Goal: Use online tool/utility: Utilize a website feature to perform a specific function

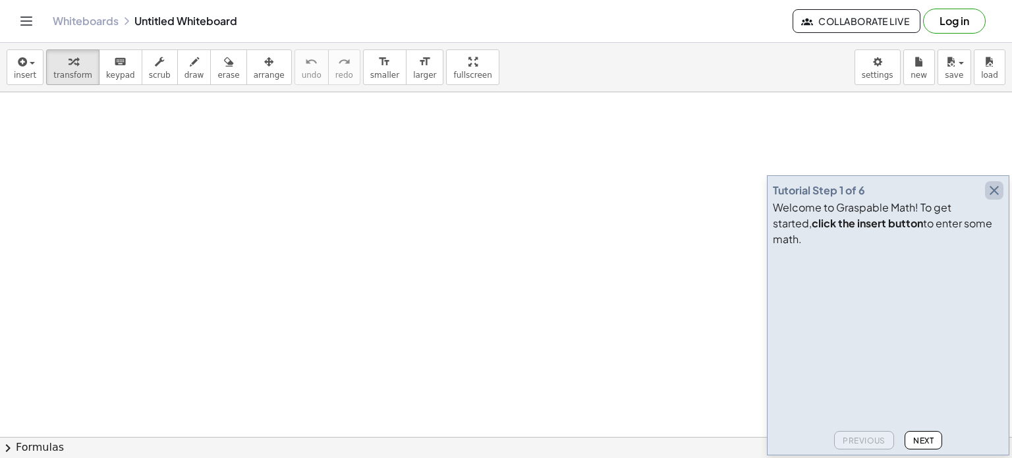
click at [995, 198] on icon "button" at bounding box center [995, 191] width 16 height 16
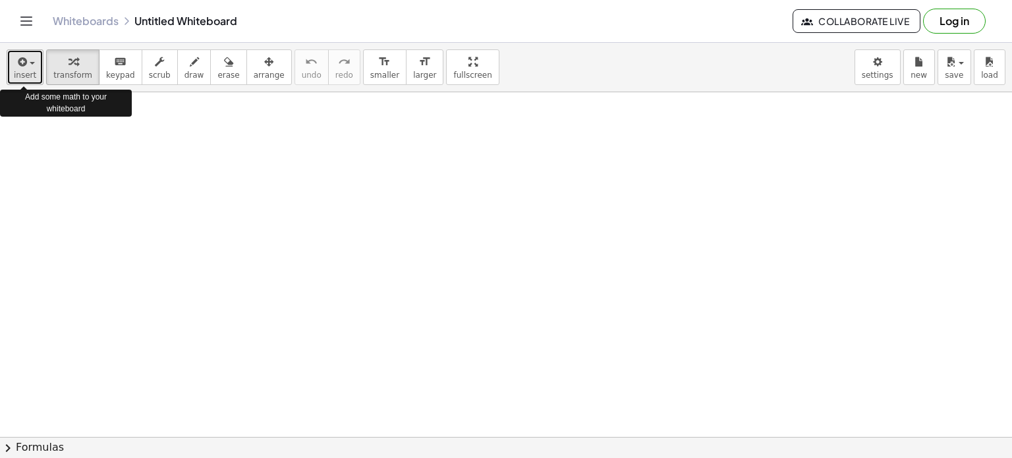
click at [22, 71] on span "insert" at bounding box center [25, 75] width 22 height 9
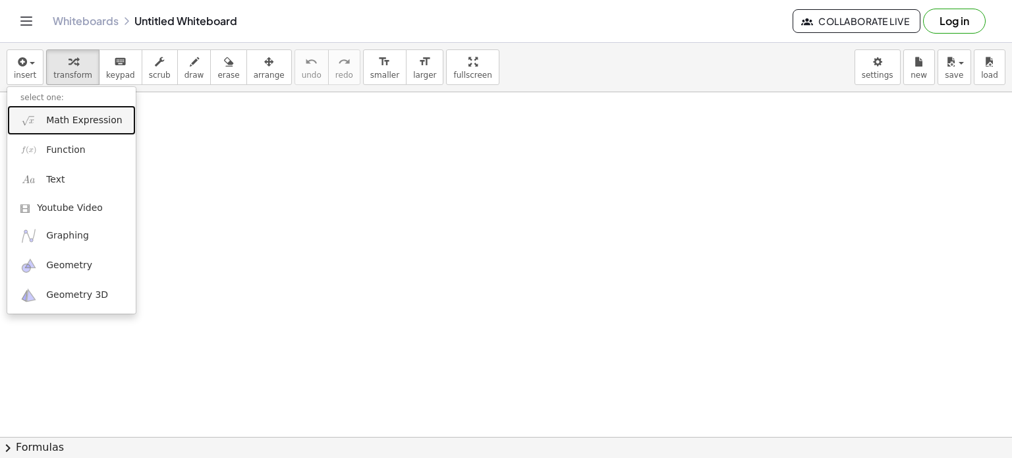
click at [89, 123] on span "Math Expression" at bounding box center [84, 120] width 76 height 13
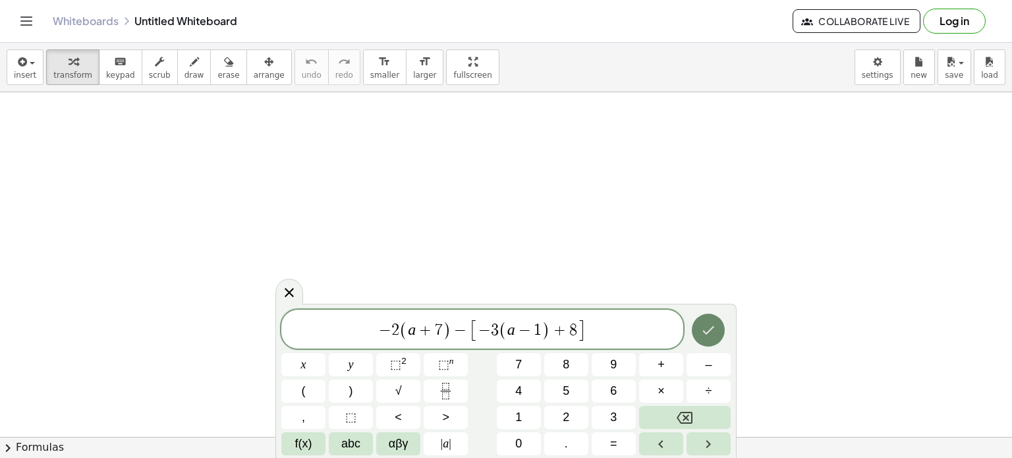
click at [713, 330] on icon "Done" at bounding box center [709, 330] width 16 height 16
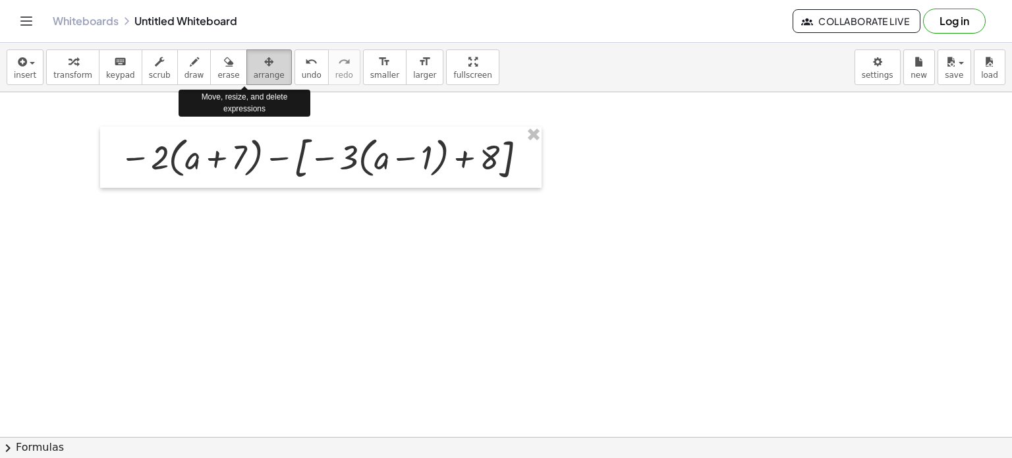
click at [254, 65] on div "button" at bounding box center [269, 61] width 31 height 16
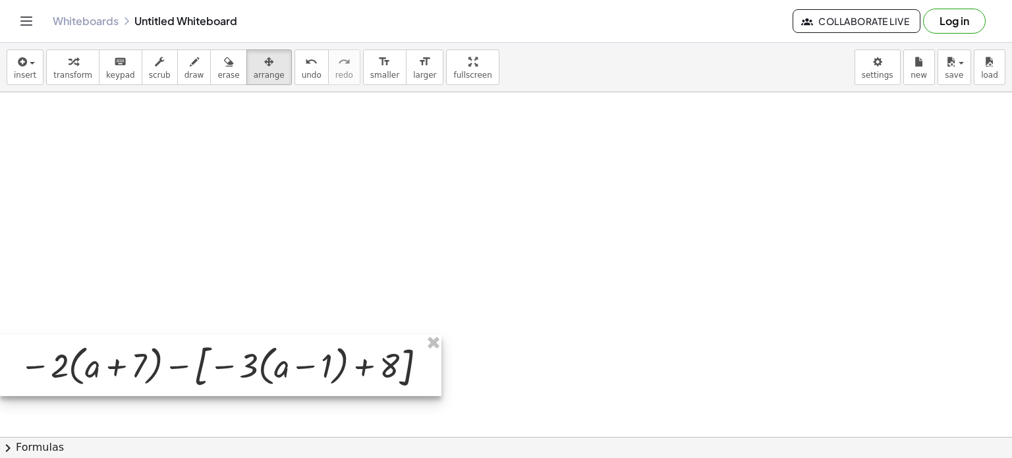
drag, startPoint x: 350, startPoint y: 168, endPoint x: 390, endPoint y: 318, distance: 154.9
click at [390, 335] on div at bounding box center [221, 365] width 442 height 61
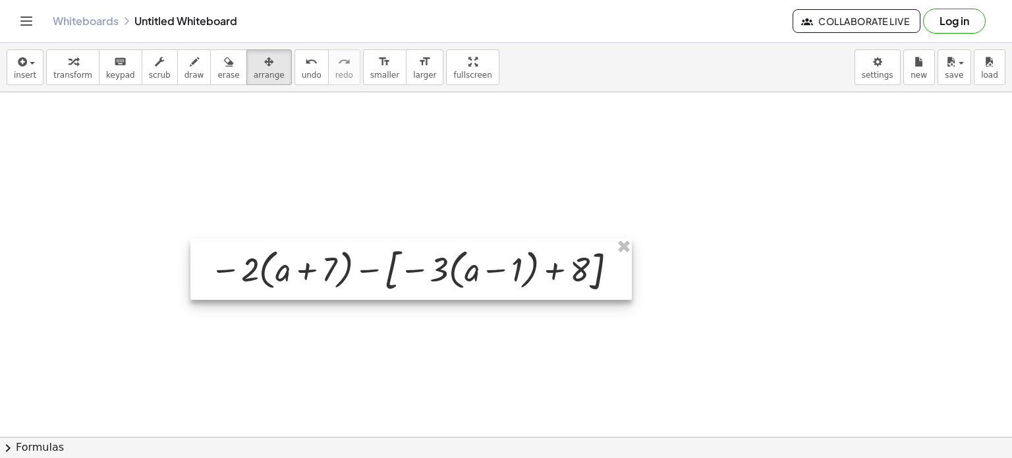
drag, startPoint x: 366, startPoint y: 318, endPoint x: 518, endPoint y: 225, distance: 177.8
click at [518, 239] on div at bounding box center [411, 269] width 442 height 61
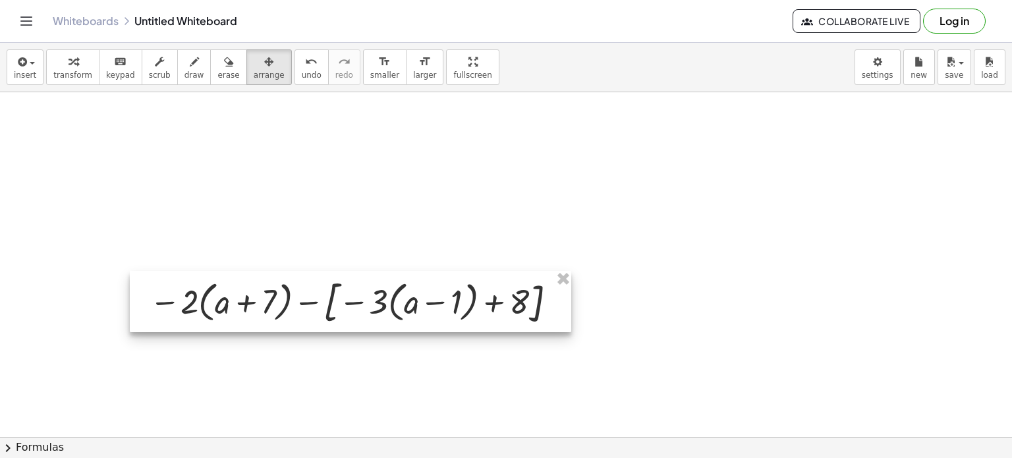
drag, startPoint x: 544, startPoint y: 221, endPoint x: 382, endPoint y: 308, distance: 183.4
click at [382, 308] on div at bounding box center [351, 301] width 442 height 61
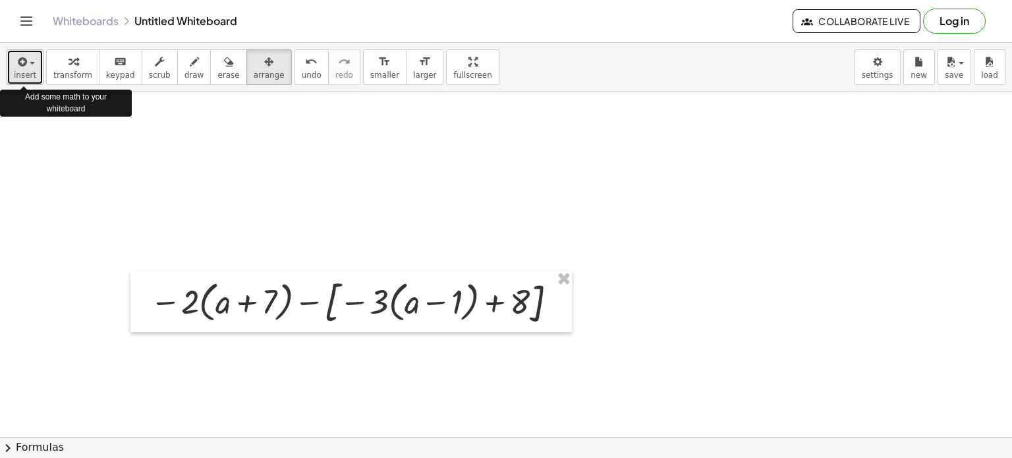
click at [23, 72] on span "insert" at bounding box center [25, 75] width 22 height 9
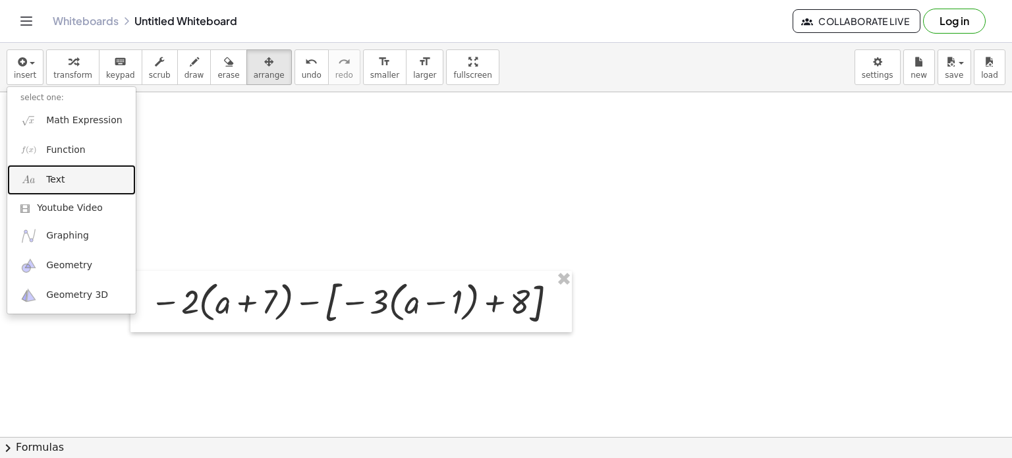
click at [61, 181] on span "Text" at bounding box center [55, 179] width 18 height 13
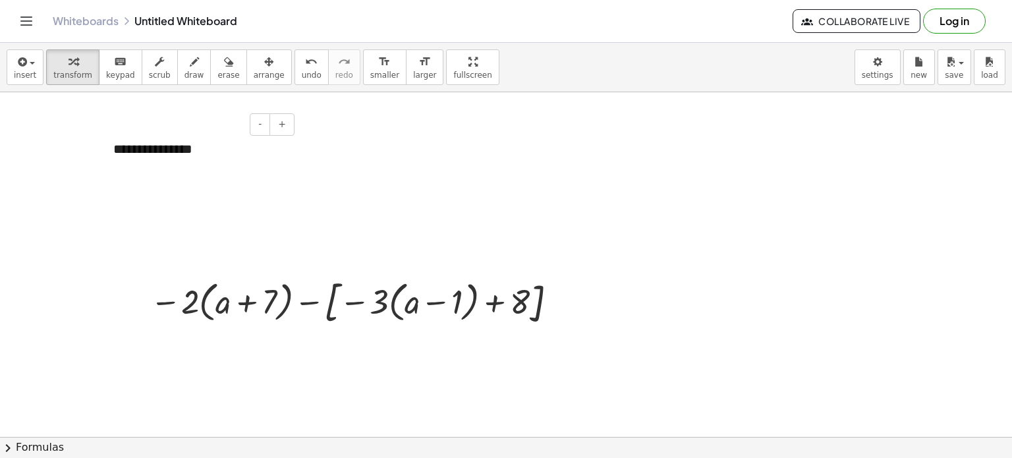
click at [196, 144] on div "**********" at bounding box center [199, 149] width 198 height 45
click at [266, 168] on div "**********" at bounding box center [199, 159] width 198 height 64
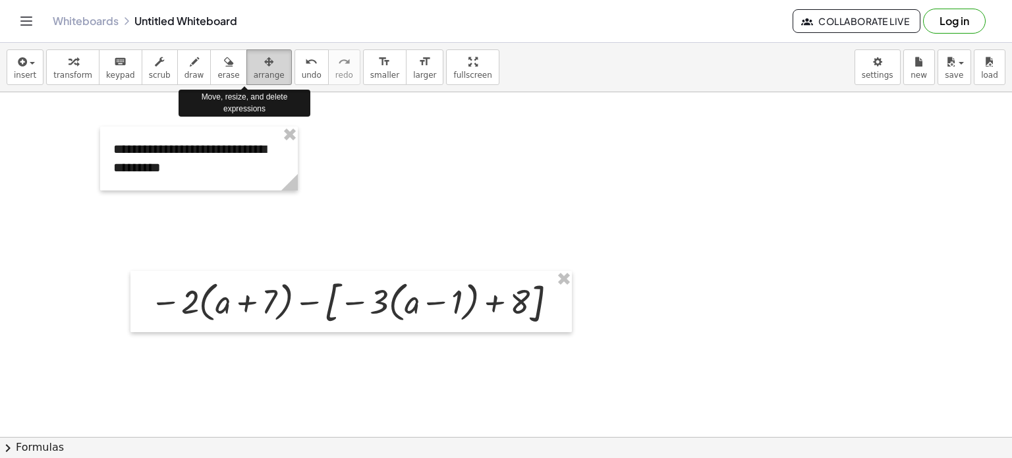
click at [254, 66] on div "button" at bounding box center [269, 61] width 31 height 16
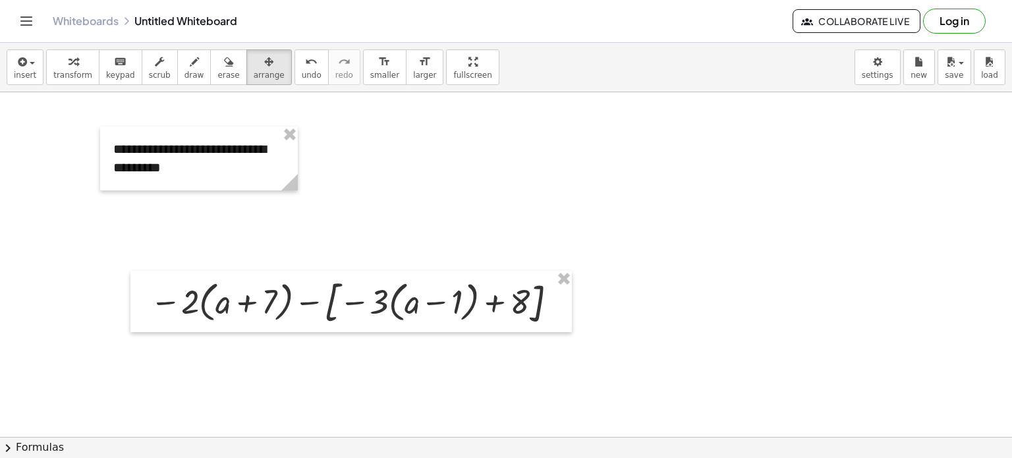
drag, startPoint x: 291, startPoint y: 185, endPoint x: 387, endPoint y: 190, distance: 96.4
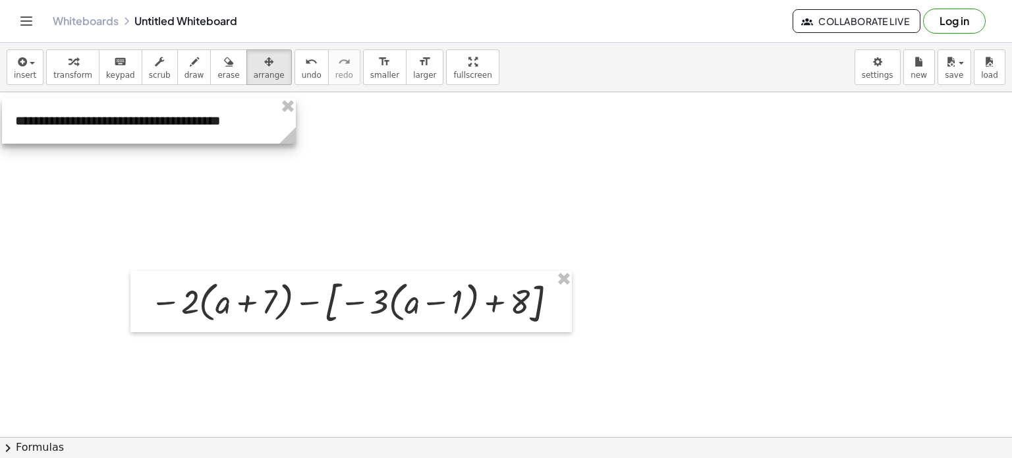
drag, startPoint x: 372, startPoint y: 155, endPoint x: 274, endPoint y: 127, distance: 102.8
click at [274, 127] on div at bounding box center [149, 120] width 294 height 45
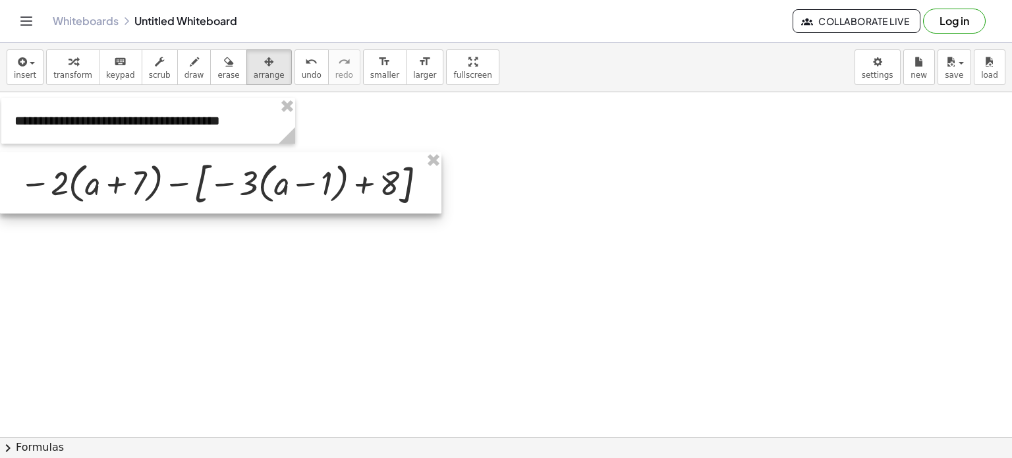
drag, startPoint x: 368, startPoint y: 295, endPoint x: 200, endPoint y: 177, distance: 205.5
click at [200, 177] on div at bounding box center [221, 182] width 442 height 61
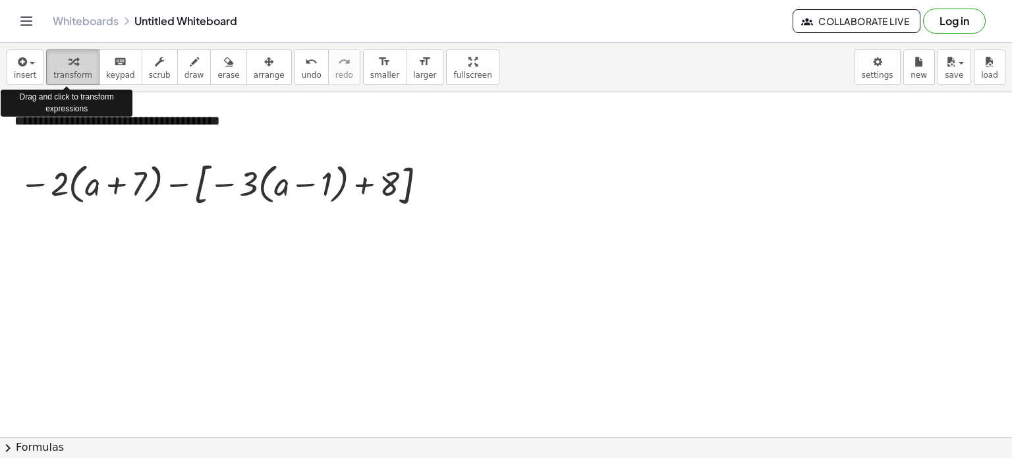
click at [58, 71] on span "transform" at bounding box center [72, 75] width 39 height 9
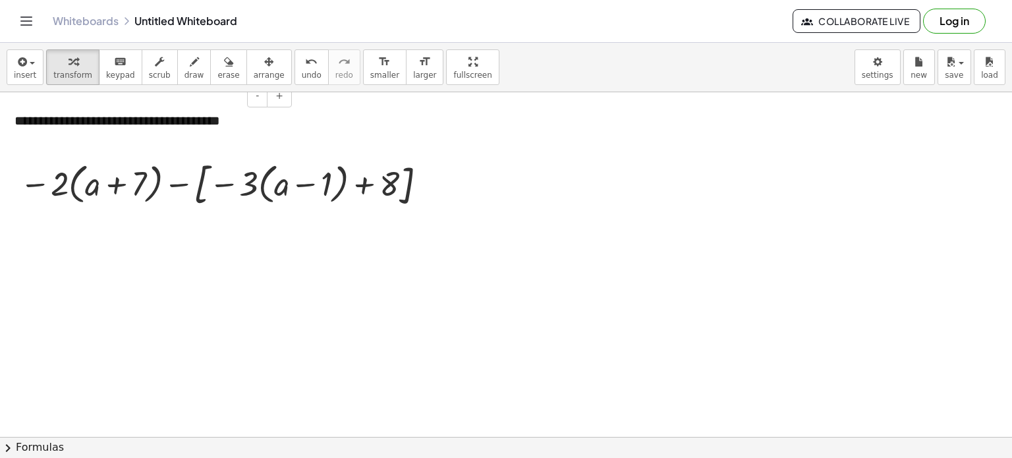
click at [20, 118] on div "**********" at bounding box center [148, 120] width 294 height 45
click at [167, 123] on div "**********" at bounding box center [148, 120] width 294 height 45
drag, startPoint x: 271, startPoint y: 185, endPoint x: 256, endPoint y: 187, distance: 14.7
click at [256, 187] on div at bounding box center [225, 183] width 425 height 55
click at [254, 181] on div at bounding box center [225, 183] width 425 height 55
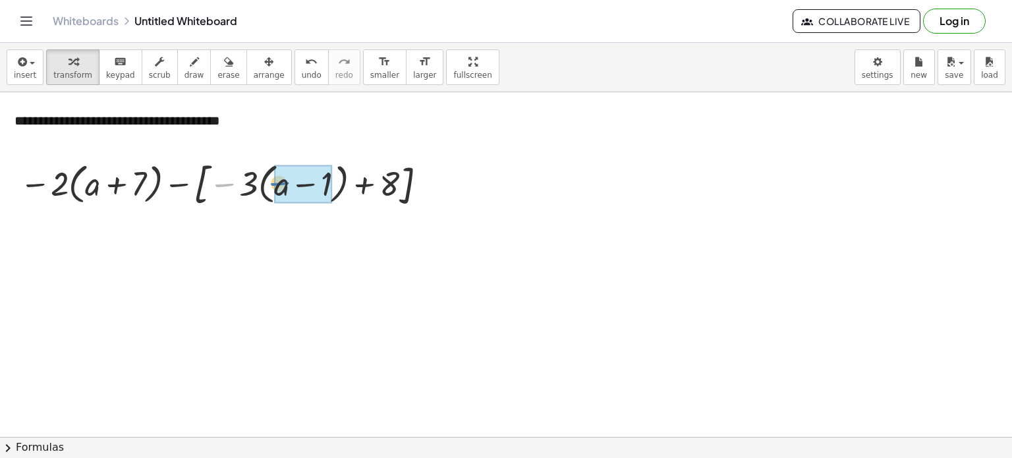
drag, startPoint x: 224, startPoint y: 184, endPoint x: 279, endPoint y: 183, distance: 55.4
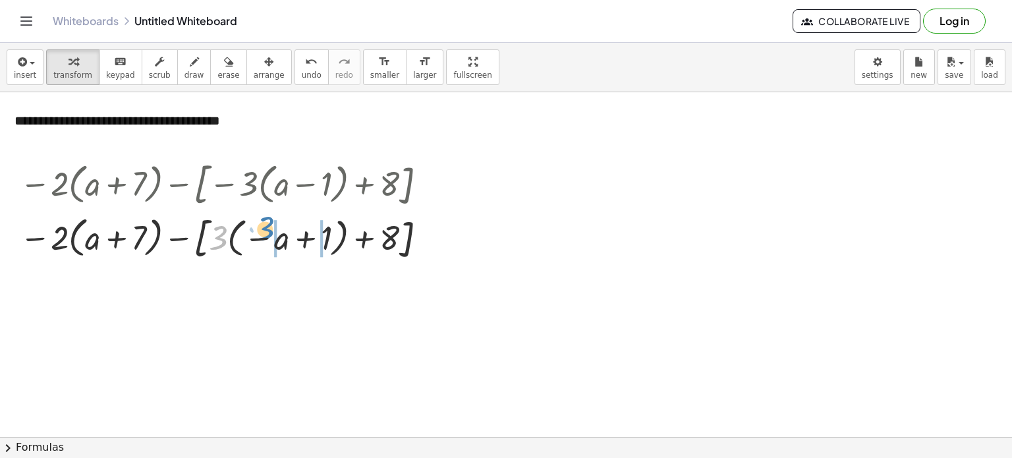
drag, startPoint x: 216, startPoint y: 237, endPoint x: 268, endPoint y: 231, distance: 52.4
click at [268, 231] on div at bounding box center [225, 237] width 425 height 53
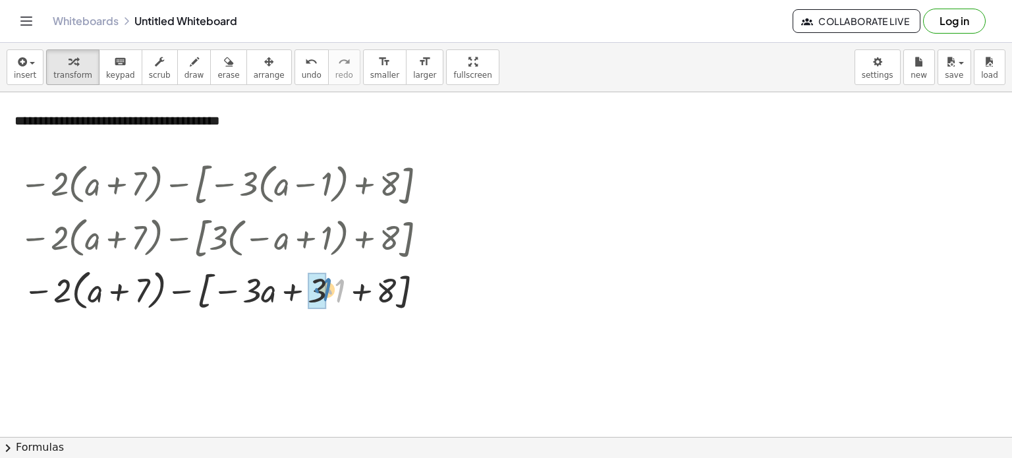
drag, startPoint x: 337, startPoint y: 295, endPoint x: 324, endPoint y: 294, distance: 13.9
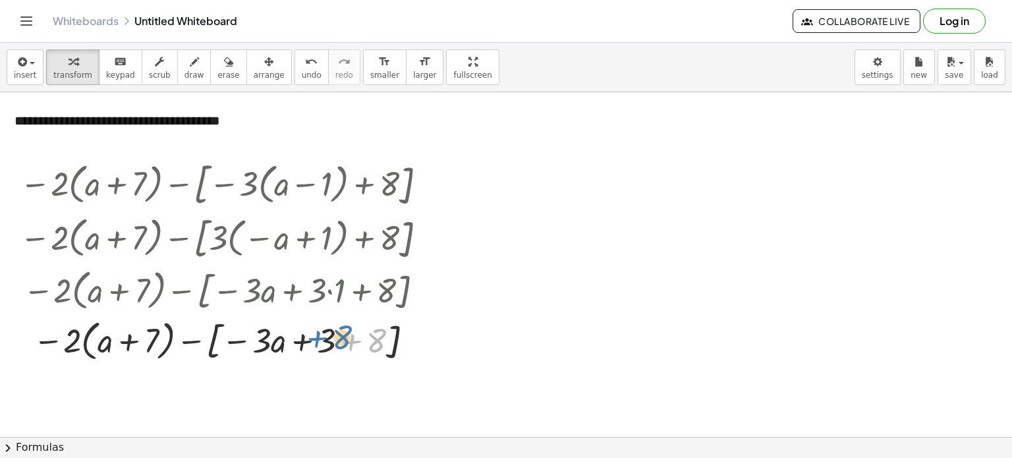
drag, startPoint x: 377, startPoint y: 341, endPoint x: 341, endPoint y: 339, distance: 35.6
click at [341, 339] on div at bounding box center [225, 339] width 425 height 51
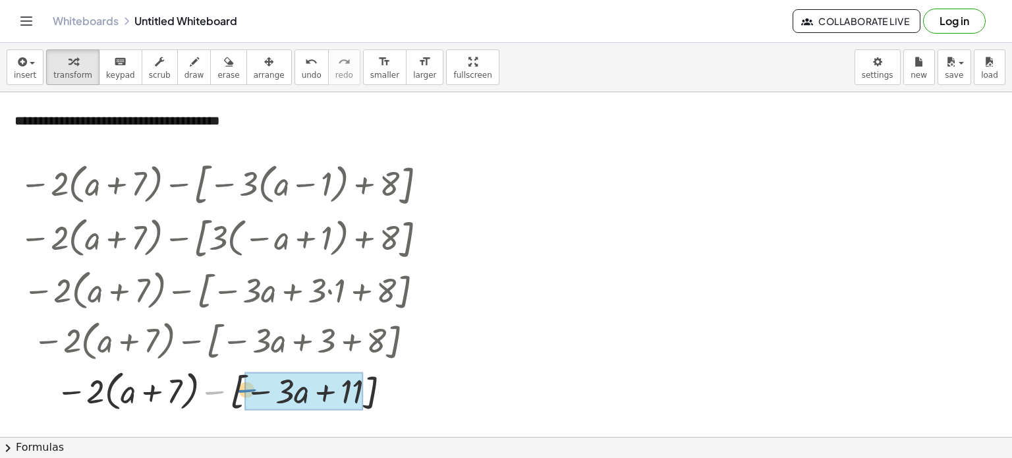
drag, startPoint x: 216, startPoint y: 392, endPoint x: 248, endPoint y: 391, distance: 32.3
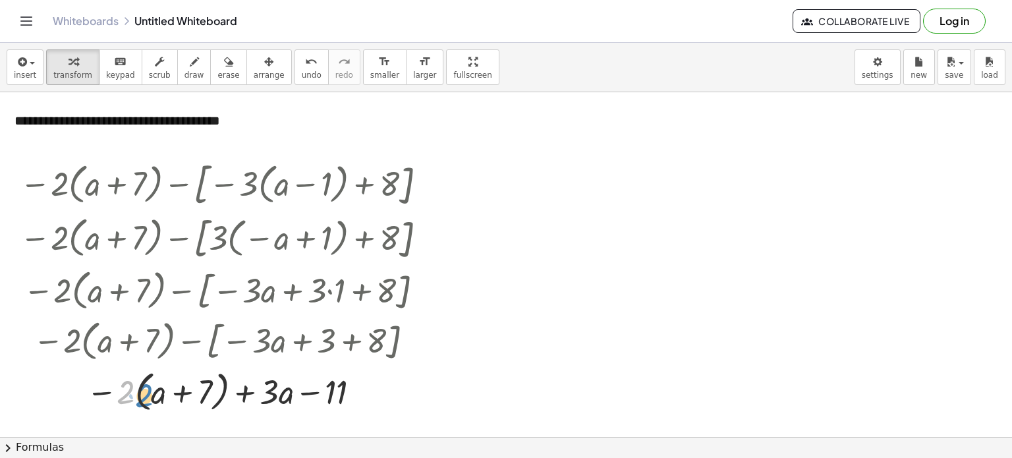
drag, startPoint x: 127, startPoint y: 390, endPoint x: 145, endPoint y: 392, distance: 18.6
click at [145, 392] on div at bounding box center [225, 391] width 425 height 50
drag, startPoint x: 128, startPoint y: 383, endPoint x: 161, endPoint y: 381, distance: 33.0
click at [161, 381] on div at bounding box center [225, 391] width 425 height 50
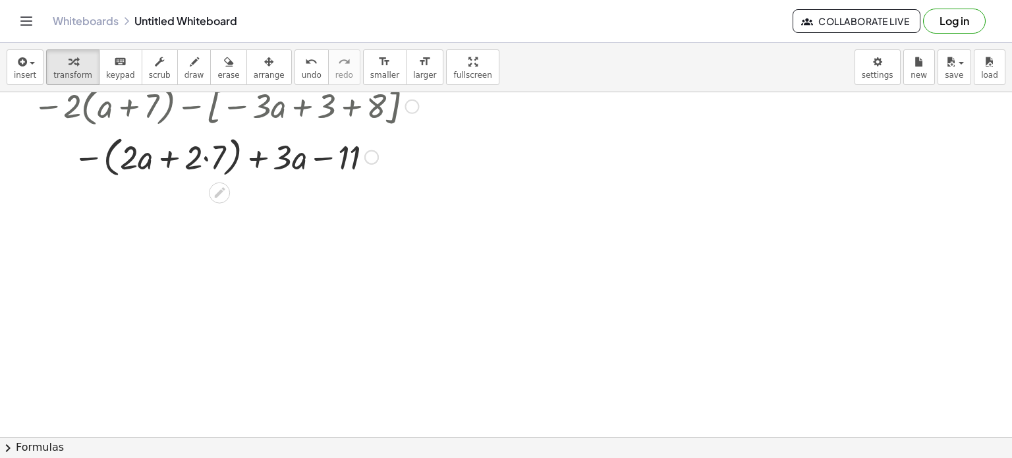
scroll to position [234, 0]
drag, startPoint x: 216, startPoint y: 165, endPoint x: 203, endPoint y: 171, distance: 13.6
click at [203, 171] on div at bounding box center [225, 157] width 425 height 50
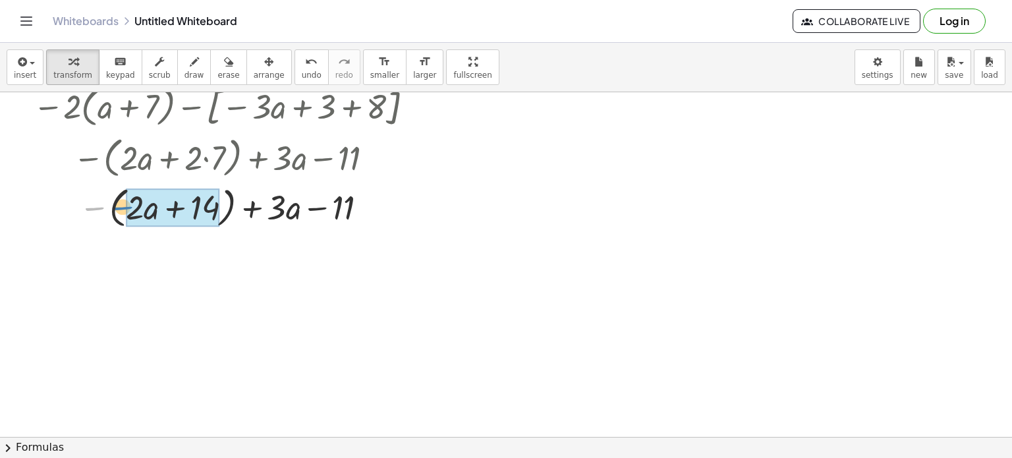
drag, startPoint x: 96, startPoint y: 204, endPoint x: 130, endPoint y: 205, distance: 33.6
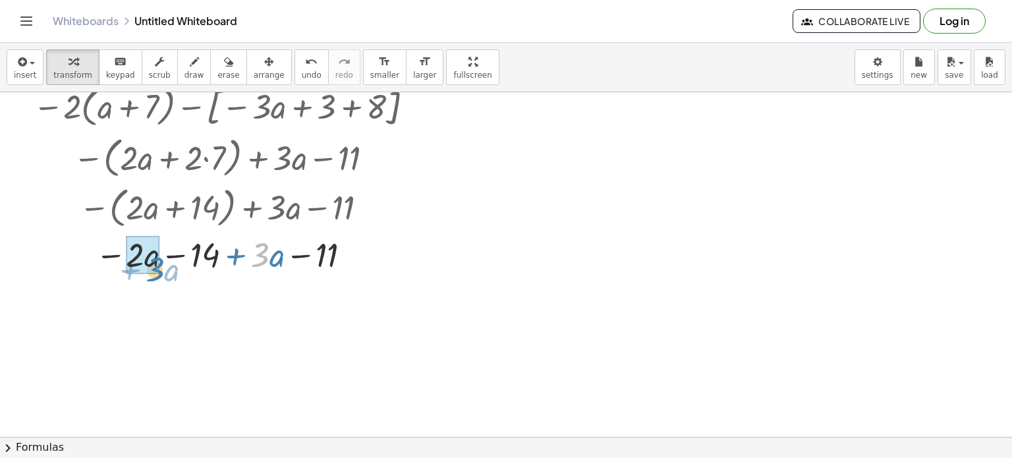
drag, startPoint x: 266, startPoint y: 260, endPoint x: 155, endPoint y: 272, distance: 112.0
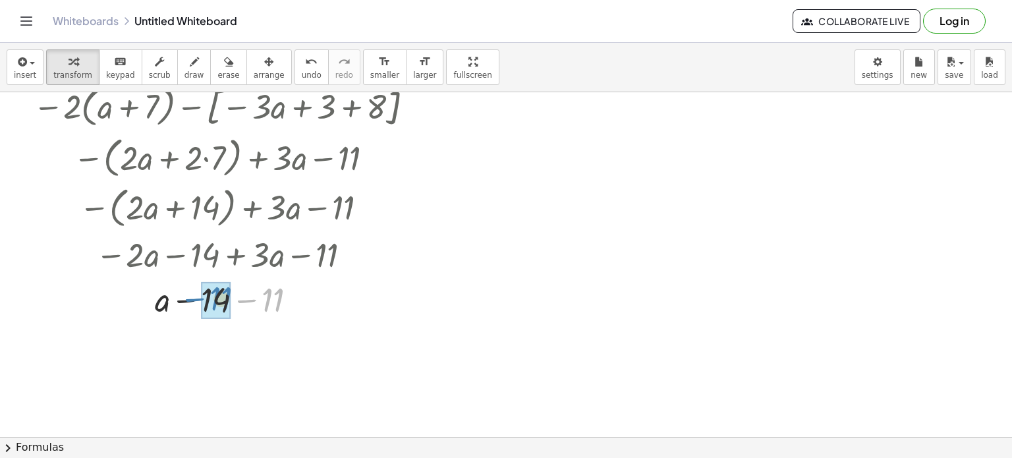
drag, startPoint x: 269, startPoint y: 300, endPoint x: 217, endPoint y: 299, distance: 52.1
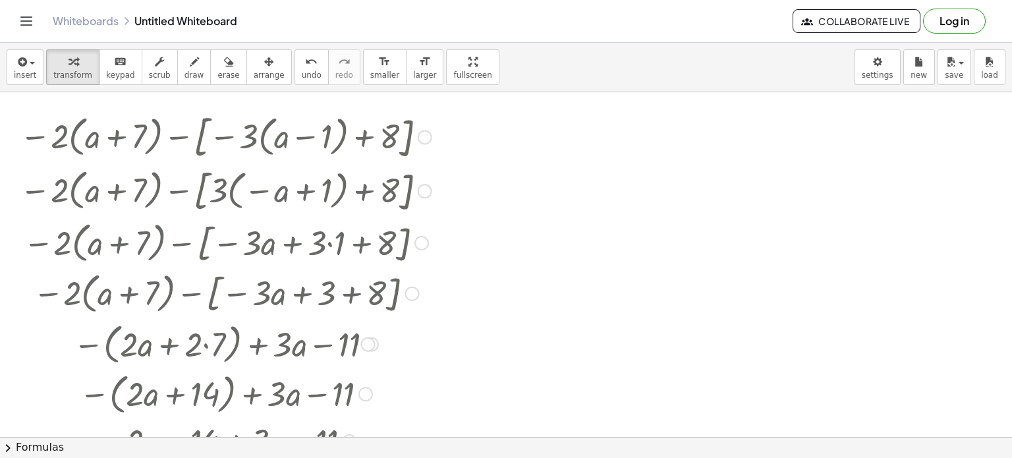
scroll to position [47, 0]
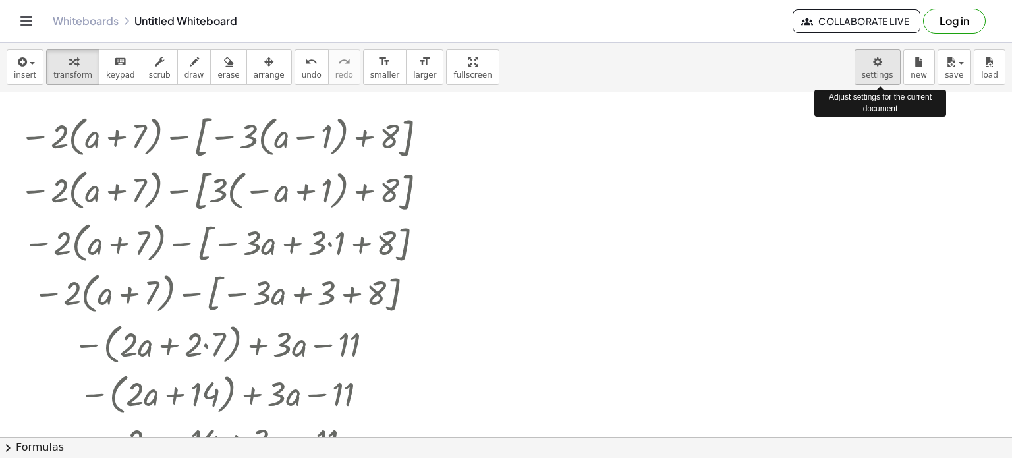
click at [875, 67] on body "Graspable Math Activities Get Started Activity Bank Assigned Work Classes White…" at bounding box center [506, 229] width 1012 height 458
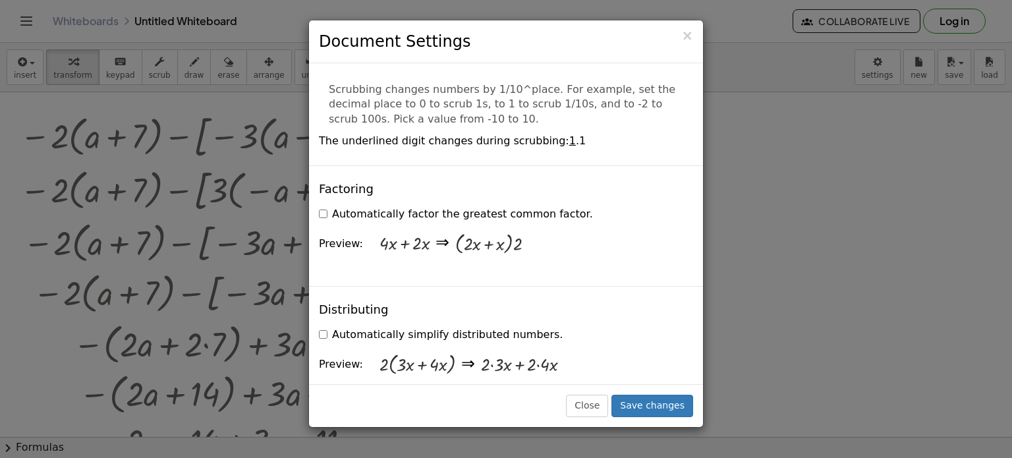
scroll to position [837, 0]
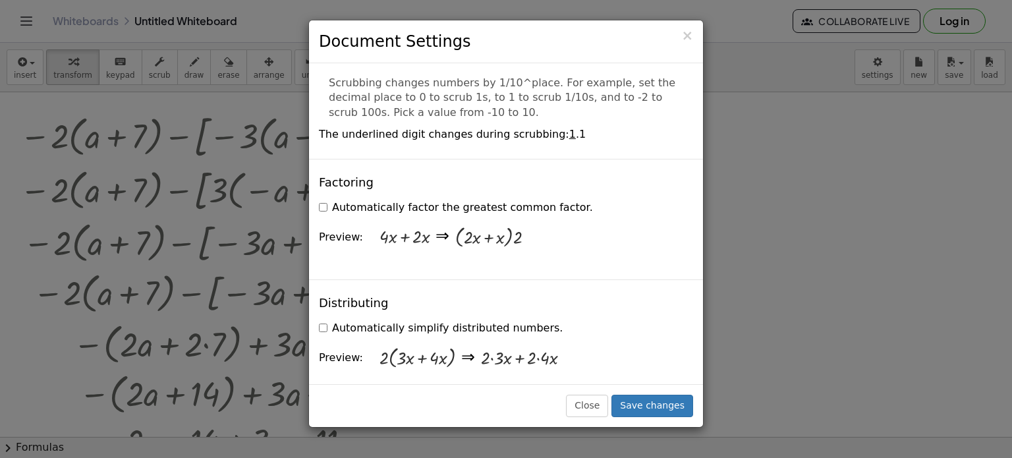
click at [464, 227] on div at bounding box center [488, 238] width 67 height 22
drag, startPoint x: 379, startPoint y: 188, endPoint x: 467, endPoint y: 185, distance: 87.7
click at [467, 216] on div "Preview: + · 4 · x + · 2 · x ⇒ · ( + · 2 · x + x ) · 2" at bounding box center [506, 238] width 374 height 44
click at [685, 36] on span "×" at bounding box center [687, 36] width 12 height 16
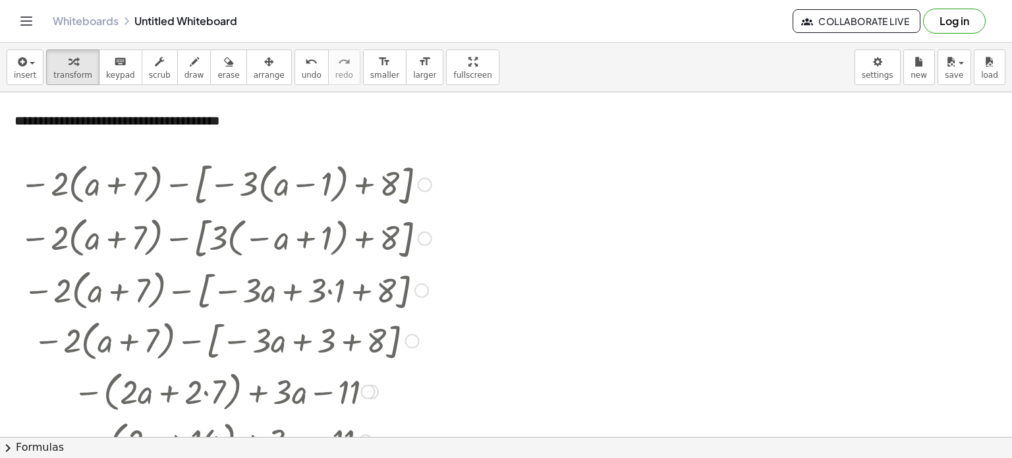
scroll to position [12, 0]
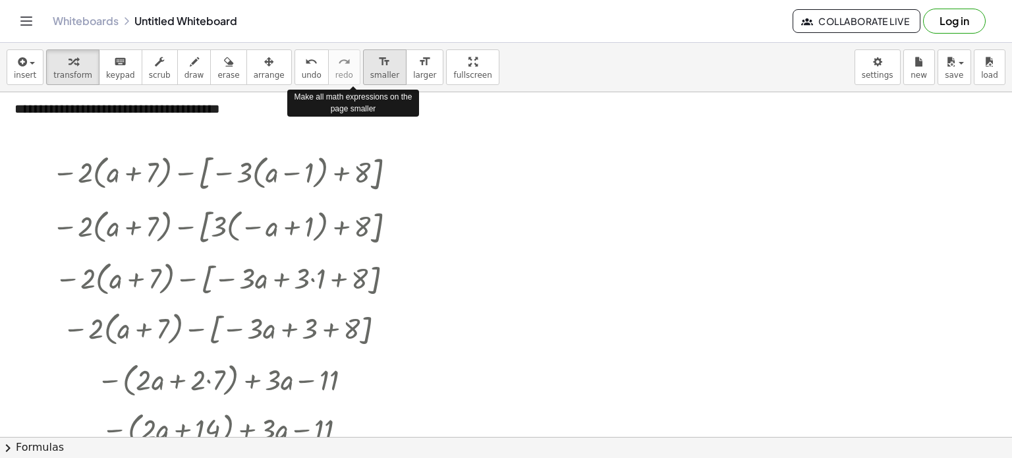
click at [370, 71] on span "smaller" at bounding box center [384, 75] width 29 height 9
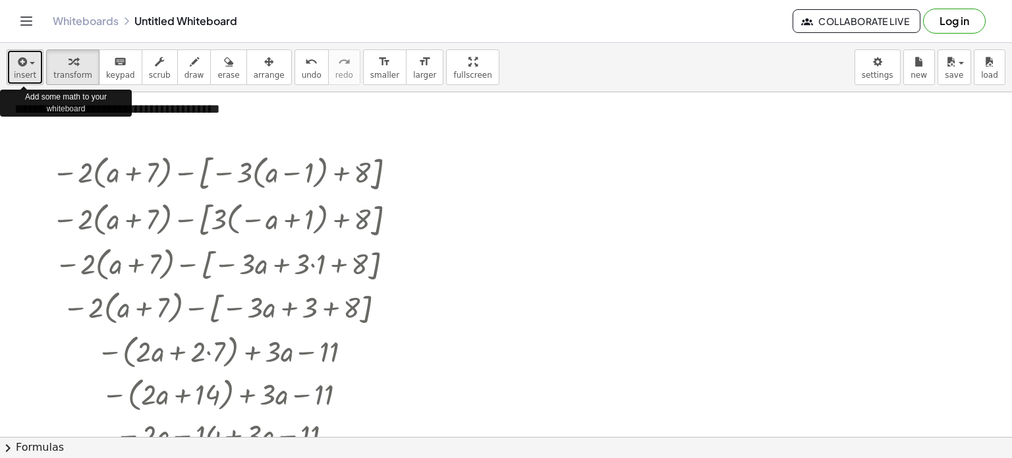
click at [10, 68] on button "insert" at bounding box center [25, 67] width 37 height 36
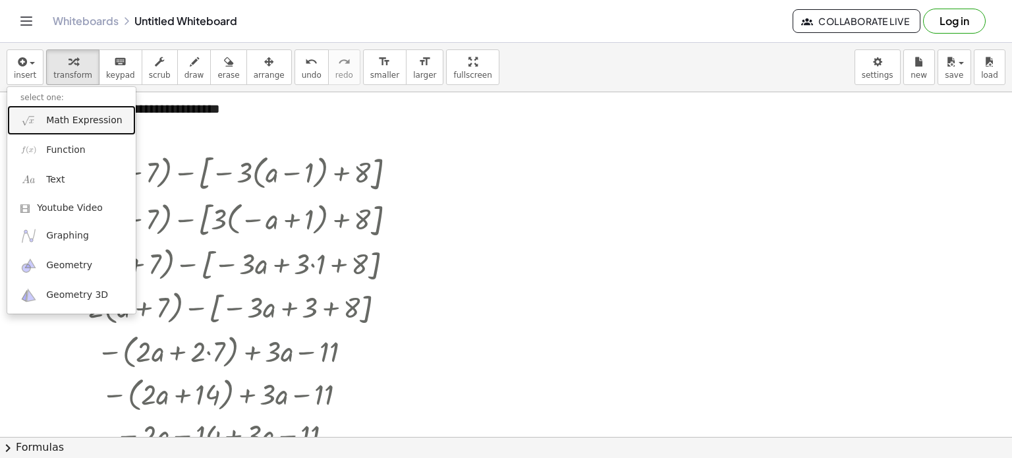
click at [51, 122] on span "Math Expression" at bounding box center [84, 120] width 76 height 13
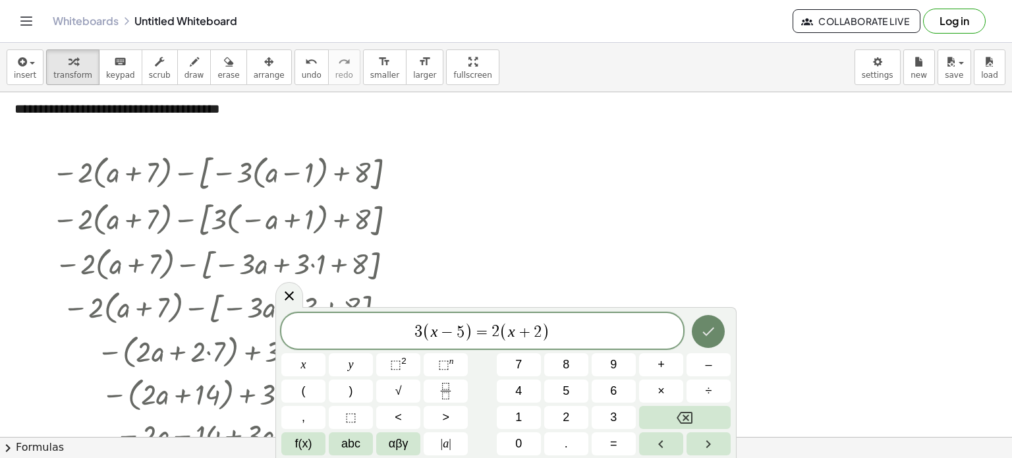
click at [701, 330] on icon "Done" at bounding box center [709, 332] width 16 height 16
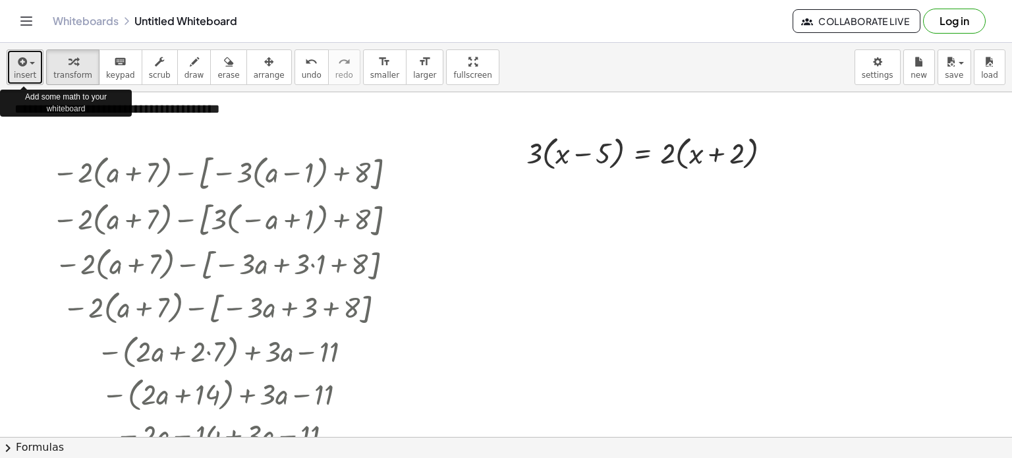
click at [16, 71] on span "insert" at bounding box center [25, 75] width 22 height 9
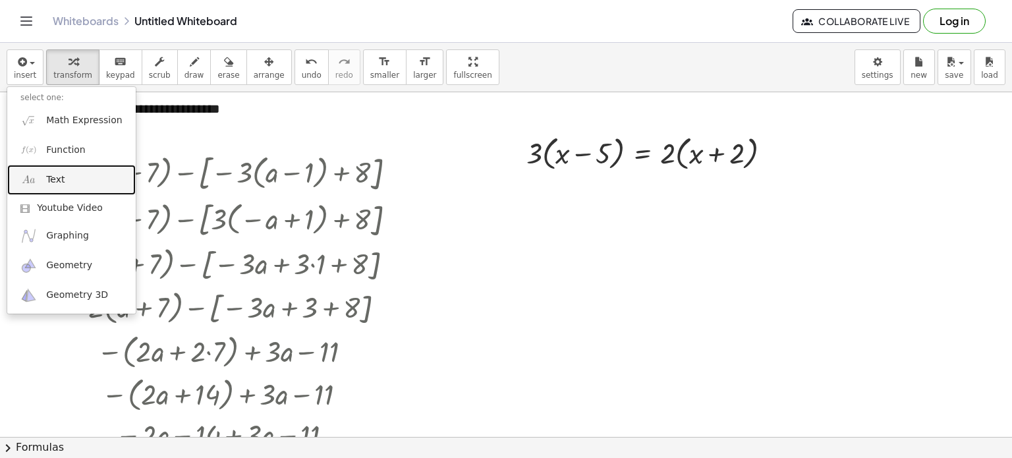
click at [54, 177] on span "Text" at bounding box center [55, 179] width 18 height 13
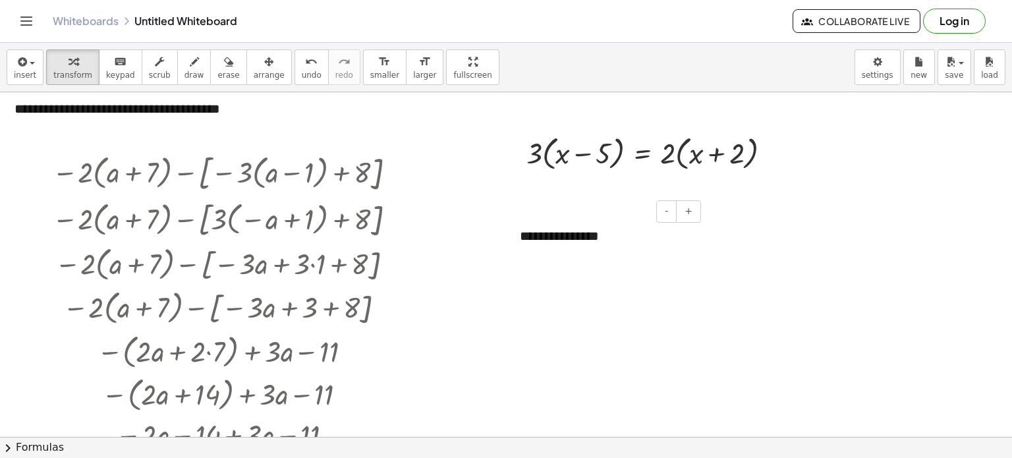
click at [604, 229] on div "**********" at bounding box center [606, 236] width 198 height 45
click at [513, 234] on div at bounding box center [508, 236] width 13 height 45
drag, startPoint x: 631, startPoint y: 235, endPoint x: 513, endPoint y: 243, distance: 117.5
click at [513, 243] on div "**********" at bounding box center [601, 236] width 198 height 45
click at [687, 208] on span "+" at bounding box center [684, 211] width 8 height 11
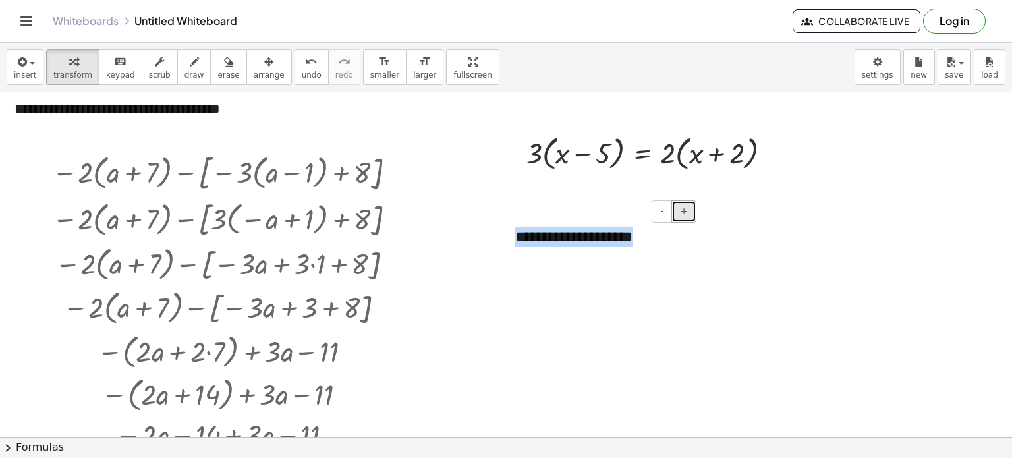
click at [687, 208] on span "+" at bounding box center [684, 211] width 8 height 11
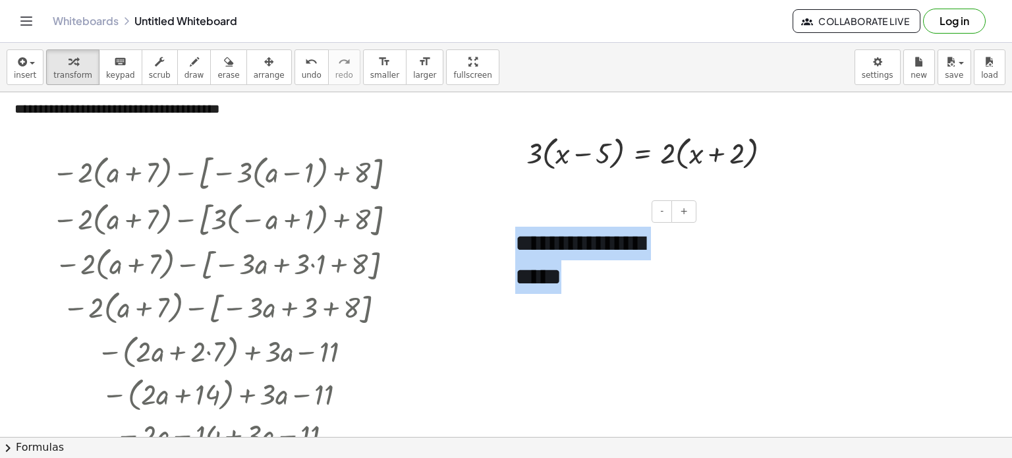
click at [651, 255] on div "**********" at bounding box center [601, 261] width 198 height 94
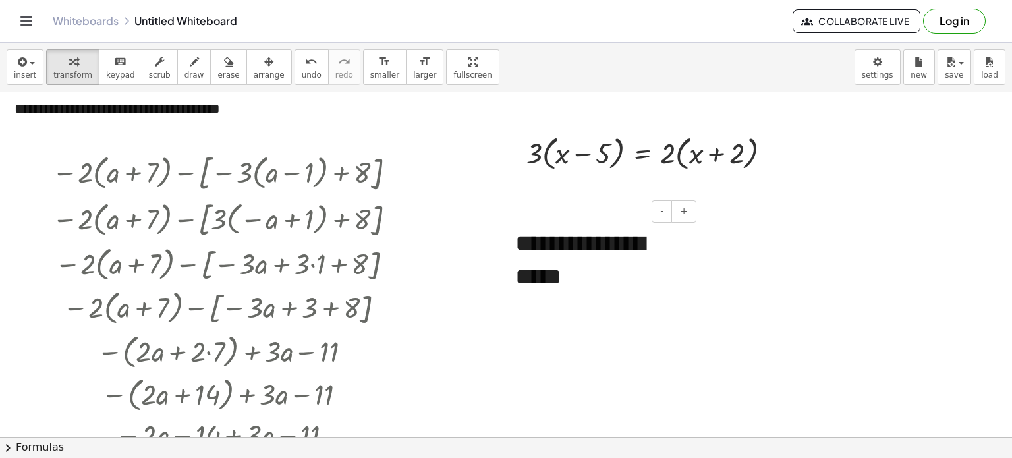
click at [694, 299] on div "**********" at bounding box center [601, 261] width 198 height 94
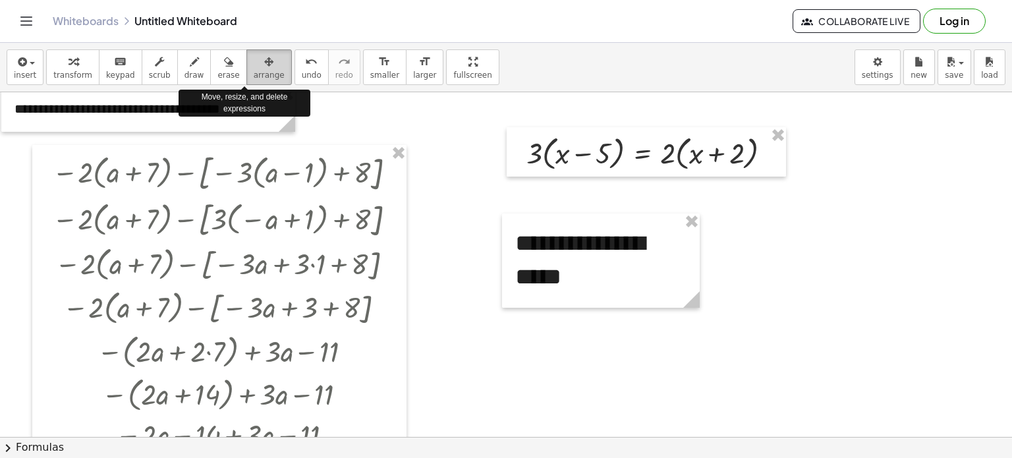
click at [264, 67] on icon "button" at bounding box center [268, 62] width 9 height 16
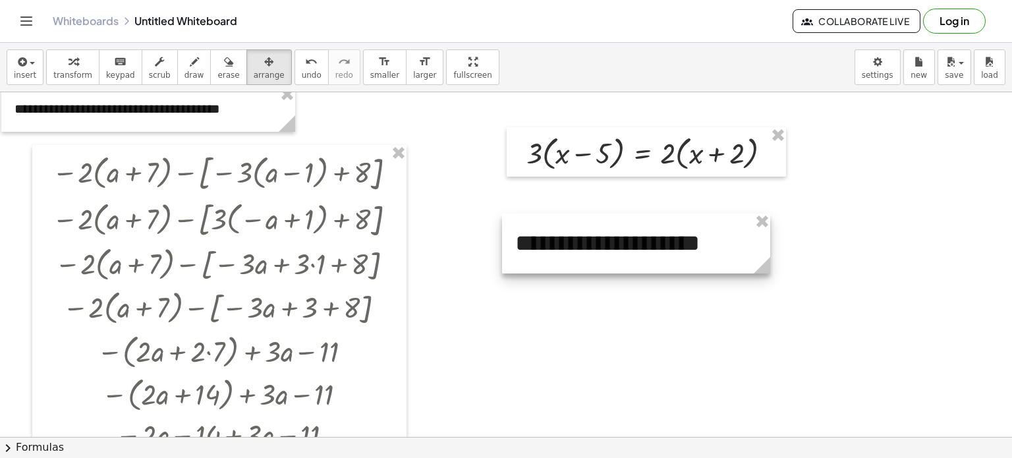
drag, startPoint x: 696, startPoint y: 303, endPoint x: 766, endPoint y: 308, distance: 70.7
click at [766, 308] on div "**********" at bounding box center [506, 424] width 1012 height 689
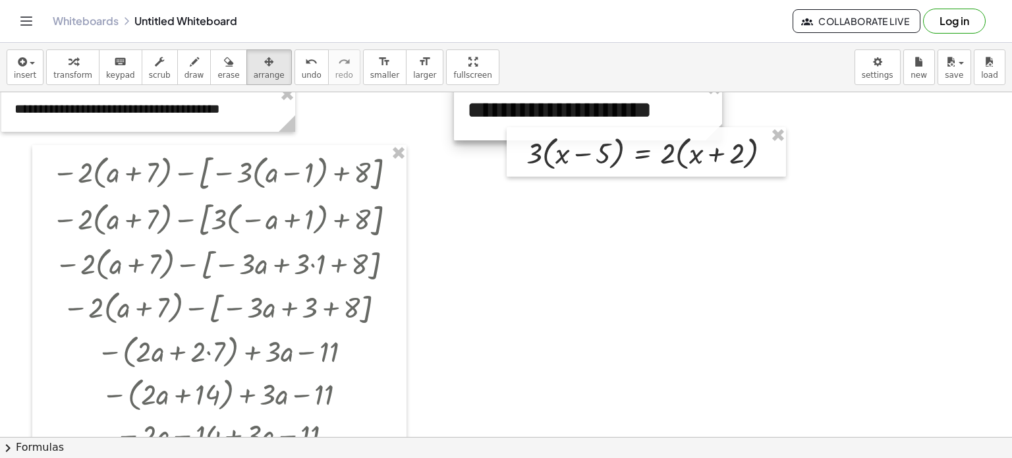
drag, startPoint x: 694, startPoint y: 234, endPoint x: 646, endPoint y: 102, distance: 140.3
click at [646, 102] on div at bounding box center [588, 110] width 268 height 60
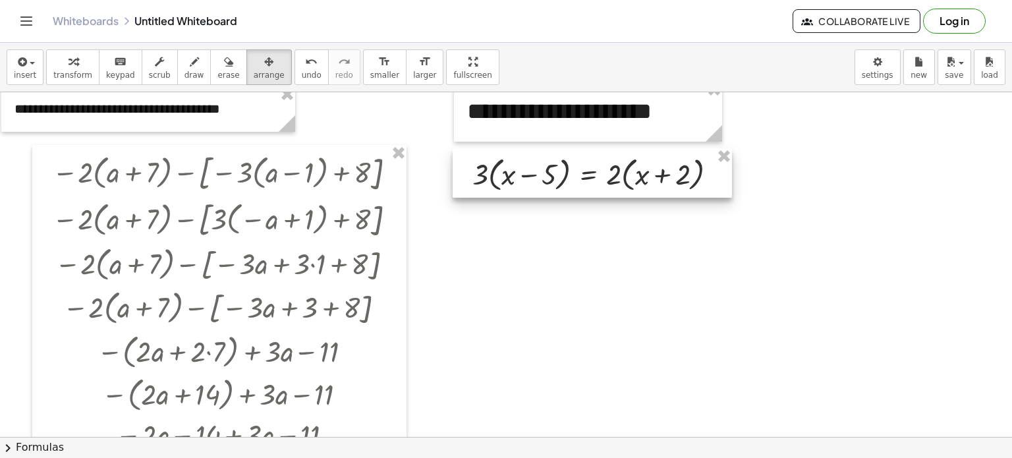
drag, startPoint x: 649, startPoint y: 131, endPoint x: 593, endPoint y: 148, distance: 58.0
click at [593, 148] on div at bounding box center [592, 172] width 279 height 49
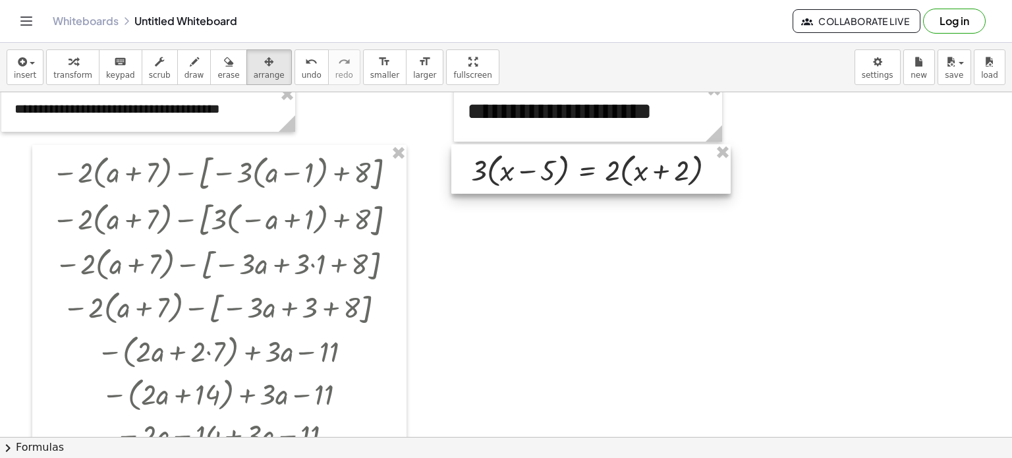
click at [480, 179] on div at bounding box center [590, 168] width 279 height 49
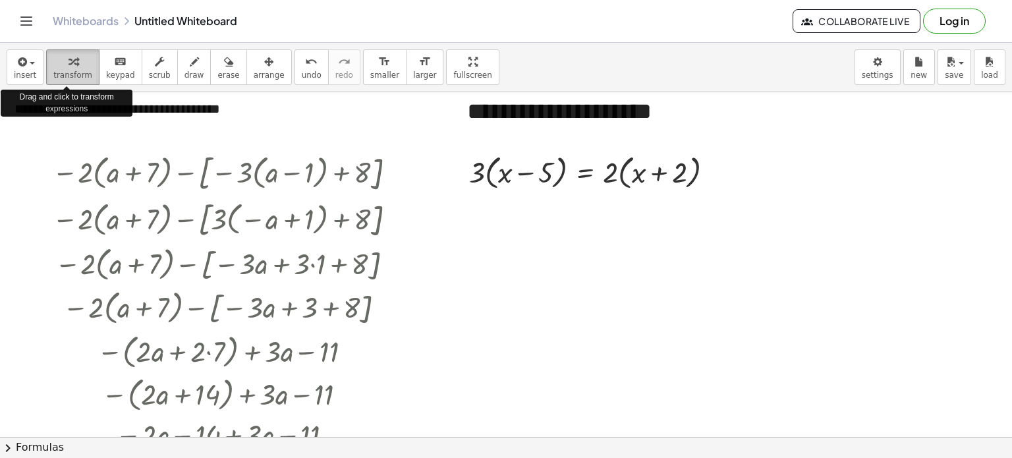
click at [65, 76] on span "transform" at bounding box center [72, 75] width 39 height 9
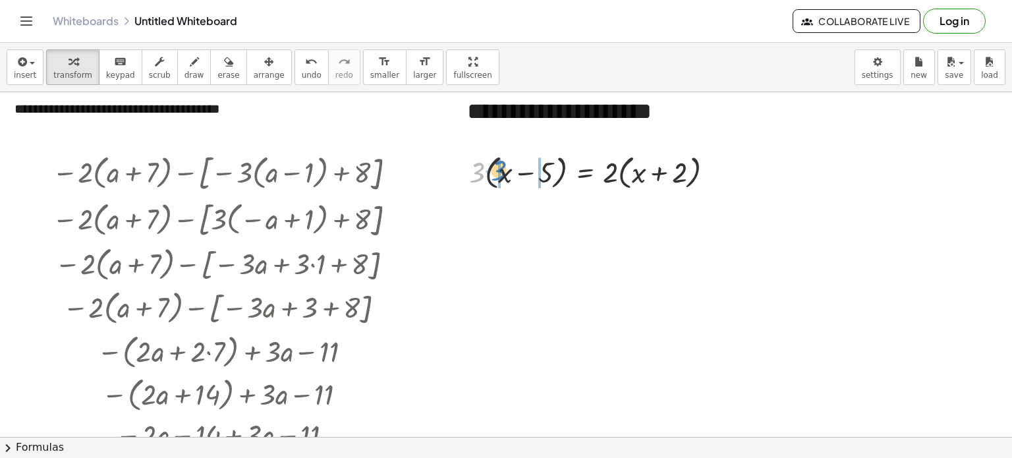
drag, startPoint x: 476, startPoint y: 173, endPoint x: 498, endPoint y: 171, distance: 21.8
click at [498, 171] on div at bounding box center [597, 171] width 268 height 43
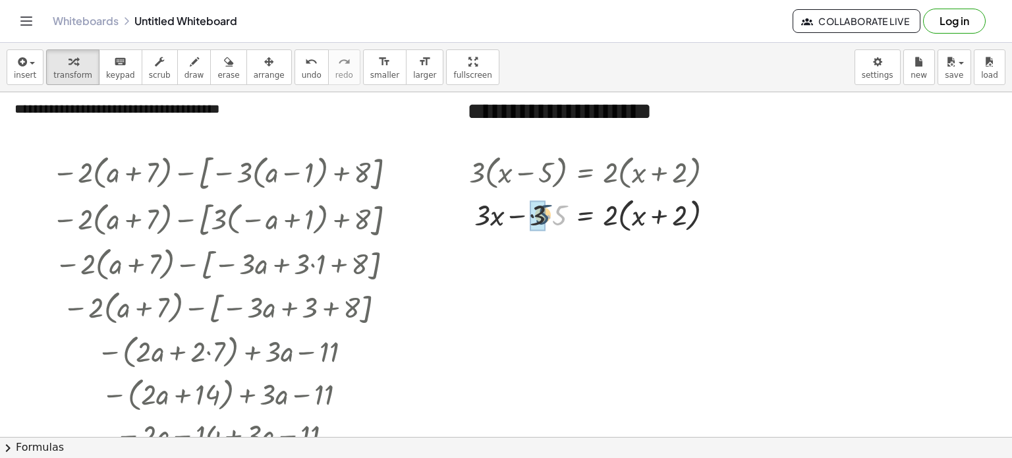
drag, startPoint x: 562, startPoint y: 217, endPoint x: 545, endPoint y: 220, distance: 16.8
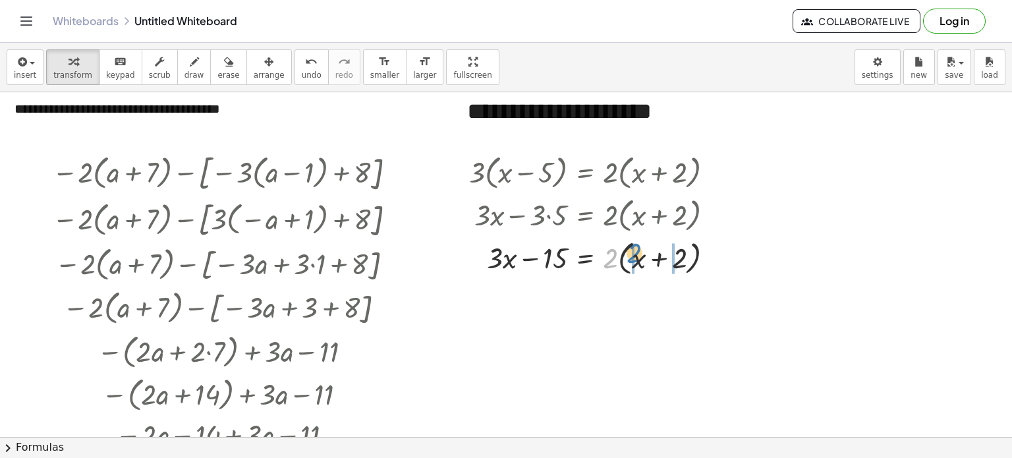
drag, startPoint x: 610, startPoint y: 260, endPoint x: 634, endPoint y: 255, distance: 24.2
click at [634, 255] on div at bounding box center [597, 256] width 268 height 43
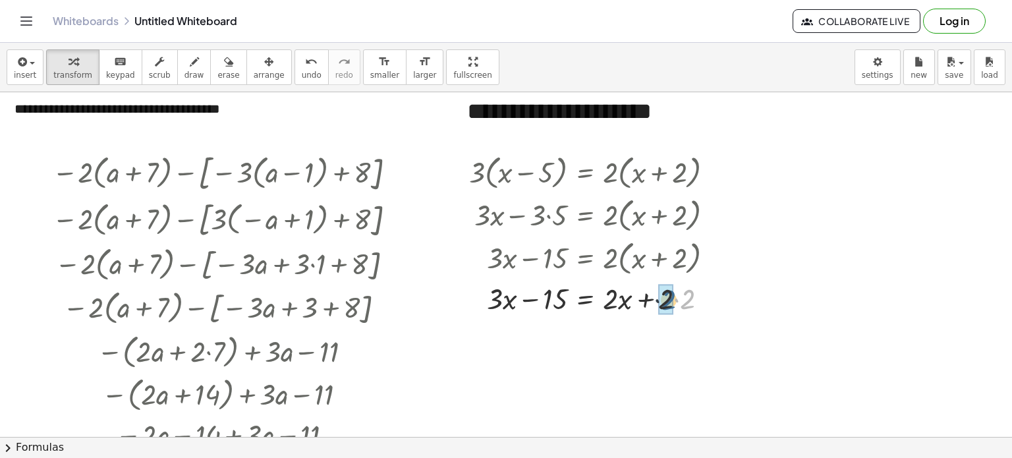
drag, startPoint x: 691, startPoint y: 300, endPoint x: 675, endPoint y: 301, distance: 15.8
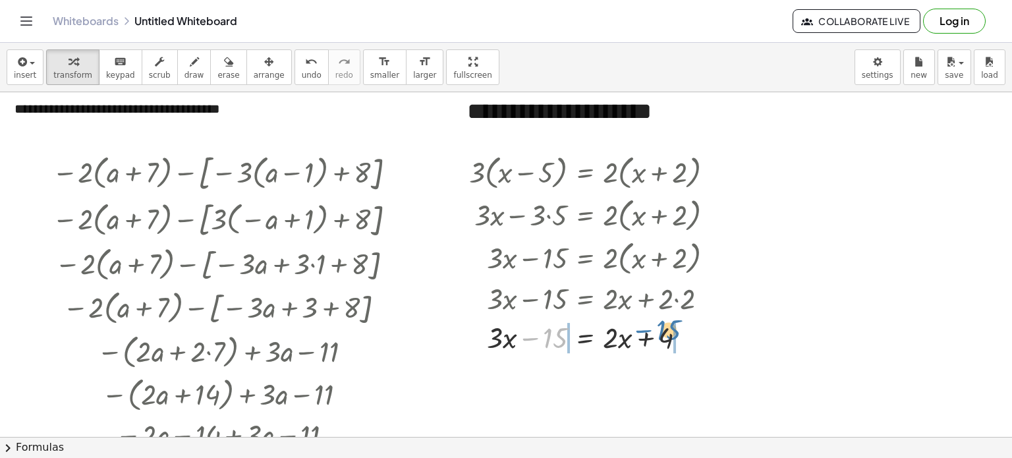
drag, startPoint x: 535, startPoint y: 332, endPoint x: 652, endPoint y: 327, distance: 117.4
click at [652, 327] on div at bounding box center [597, 336] width 268 height 39
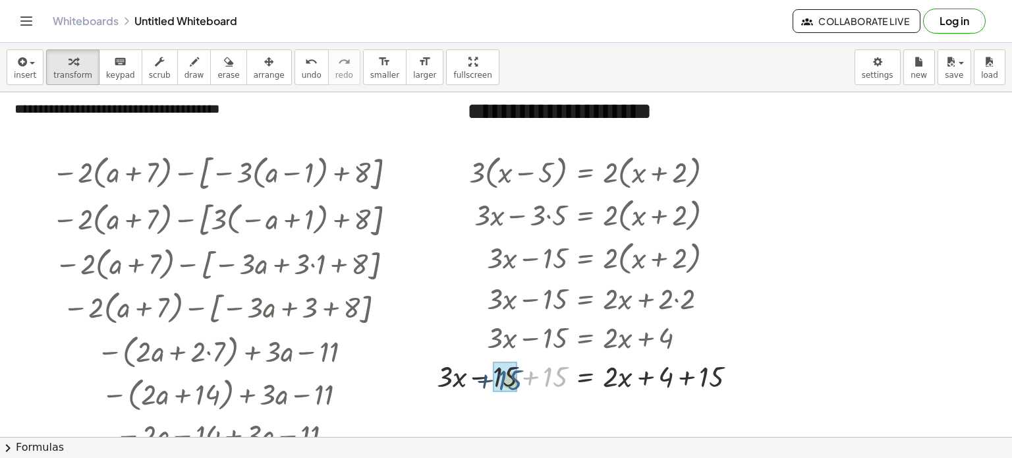
drag, startPoint x: 556, startPoint y: 373, endPoint x: 510, endPoint y: 377, distance: 46.3
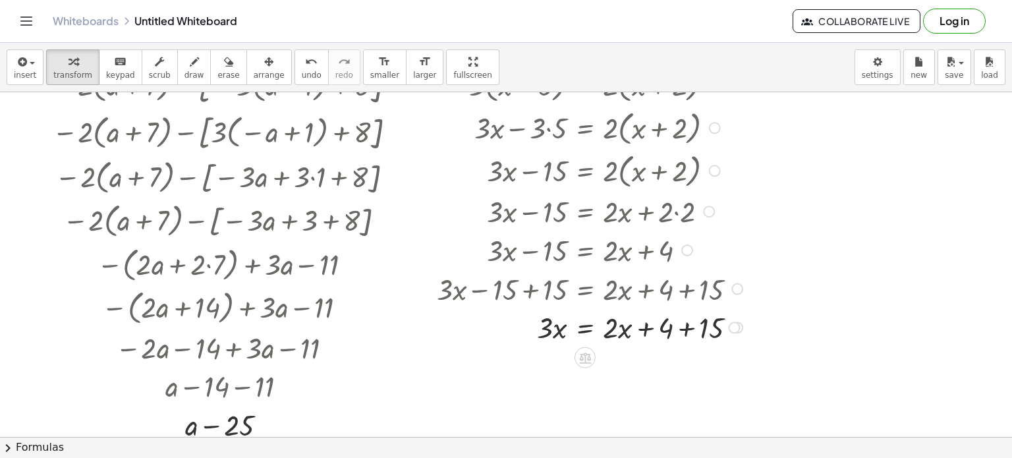
scroll to position [101, 0]
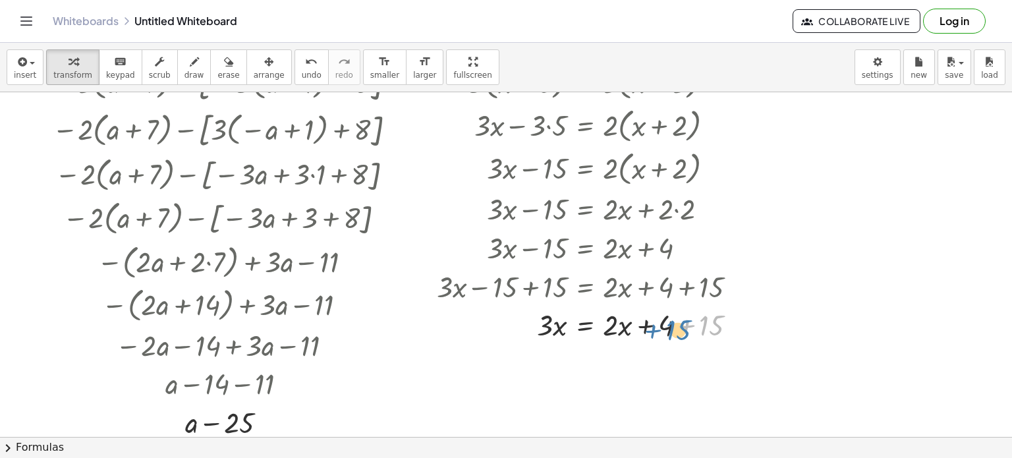
drag, startPoint x: 720, startPoint y: 327, endPoint x: 686, endPoint y: 332, distance: 33.9
click at [686, 332] on div at bounding box center [591, 323] width 323 height 39
drag, startPoint x: 709, startPoint y: 326, endPoint x: 649, endPoint y: 321, distance: 60.2
click at [649, 321] on div at bounding box center [591, 323] width 323 height 39
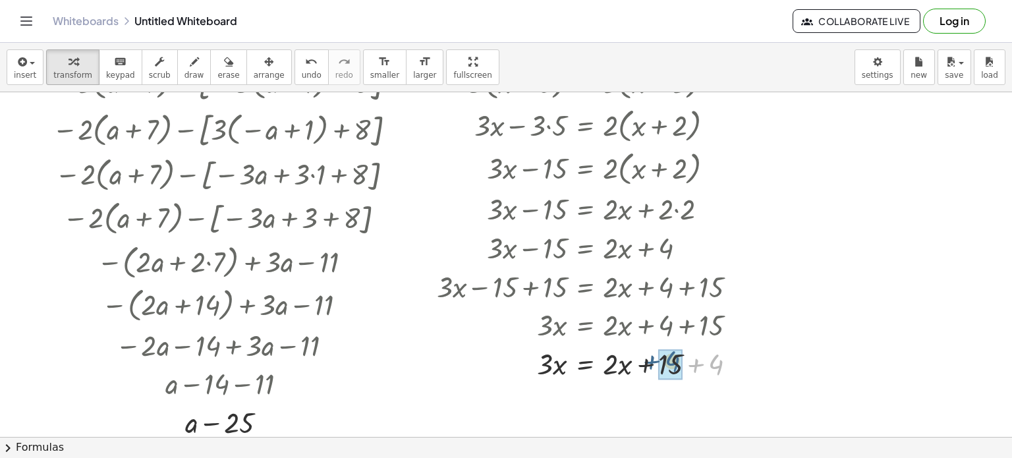
drag, startPoint x: 715, startPoint y: 364, endPoint x: 671, endPoint y: 361, distance: 44.3
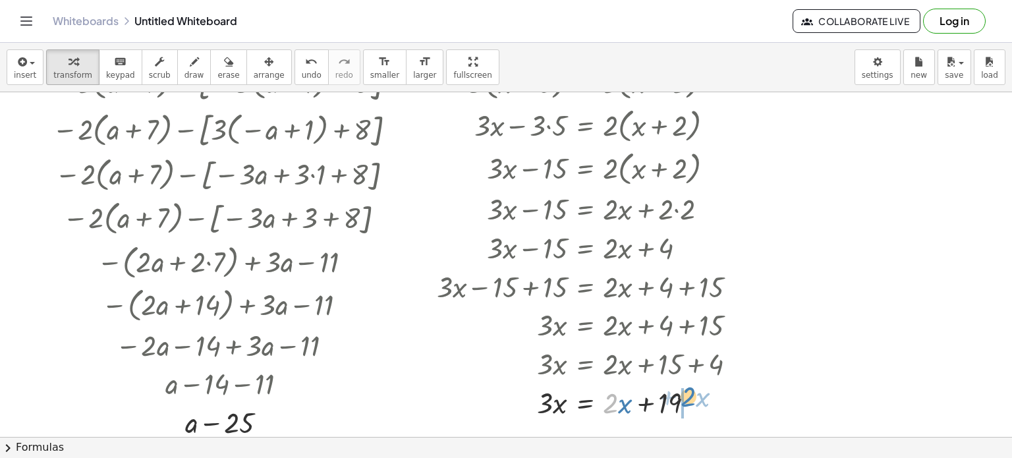
drag, startPoint x: 607, startPoint y: 397, endPoint x: 685, endPoint y: 393, distance: 77.9
click at [685, 393] on div at bounding box center [591, 401] width 323 height 39
drag, startPoint x: 640, startPoint y: 403, endPoint x: 511, endPoint y: 398, distance: 128.6
click at [511, 398] on div at bounding box center [591, 401] width 323 height 39
drag, startPoint x: 484, startPoint y: 403, endPoint x: 539, endPoint y: 407, distance: 54.8
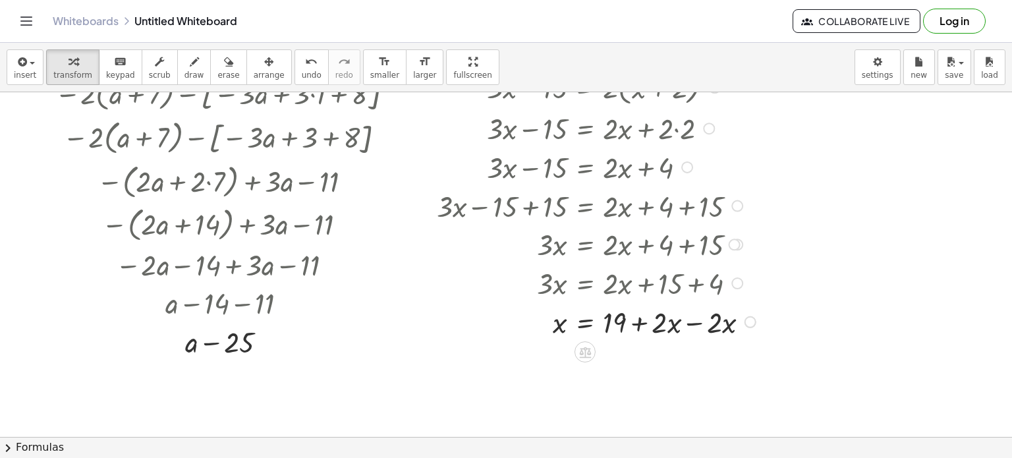
scroll to position [194, 0]
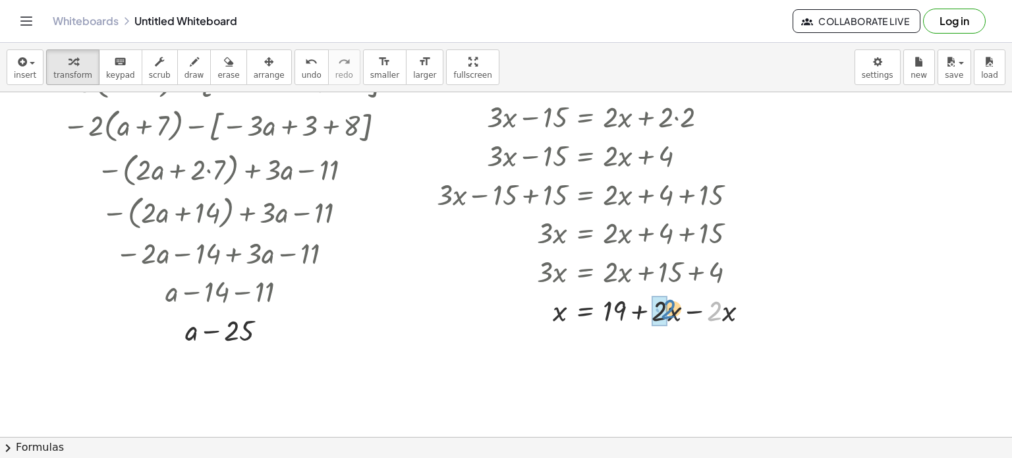
drag, startPoint x: 722, startPoint y: 314, endPoint x: 672, endPoint y: 312, distance: 50.1
click at [672, 312] on div at bounding box center [598, 308] width 336 height 39
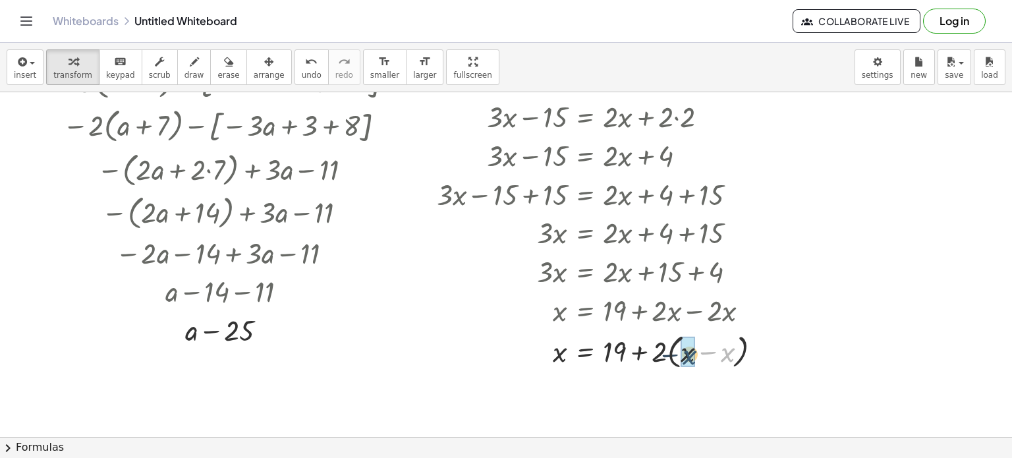
drag, startPoint x: 728, startPoint y: 352, endPoint x: 689, endPoint y: 355, distance: 38.3
drag, startPoint x: 680, startPoint y: 391, endPoint x: 662, endPoint y: 390, distance: 18.6
drag, startPoint x: 662, startPoint y: 390, endPoint x: 615, endPoint y: 390, distance: 46.8
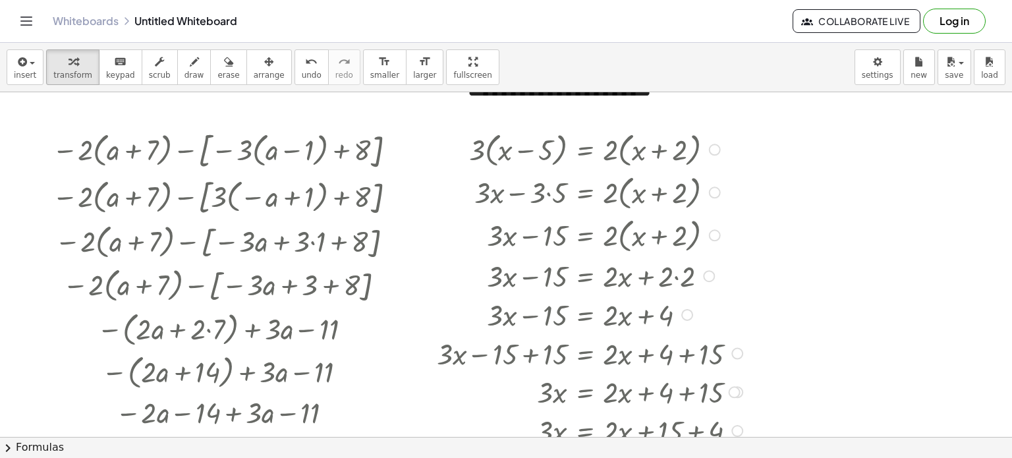
scroll to position [0, 0]
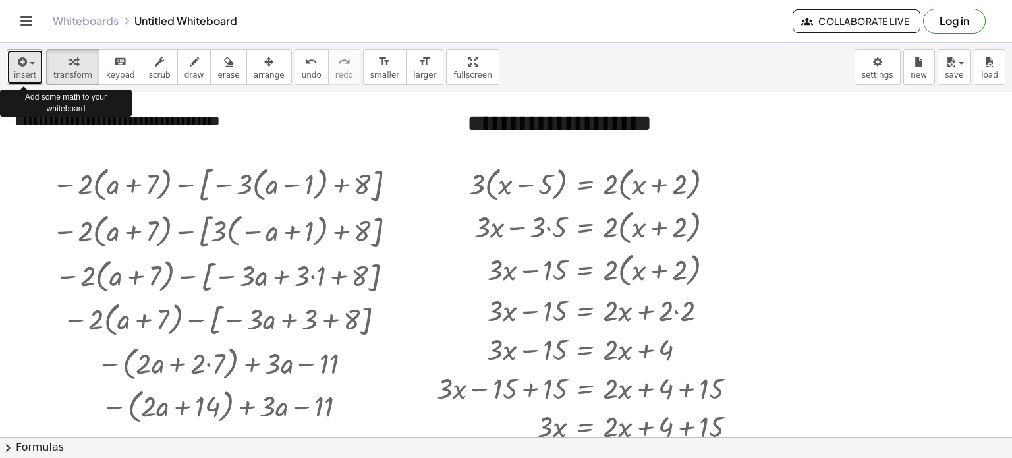
click at [22, 71] on span "insert" at bounding box center [25, 75] width 22 height 9
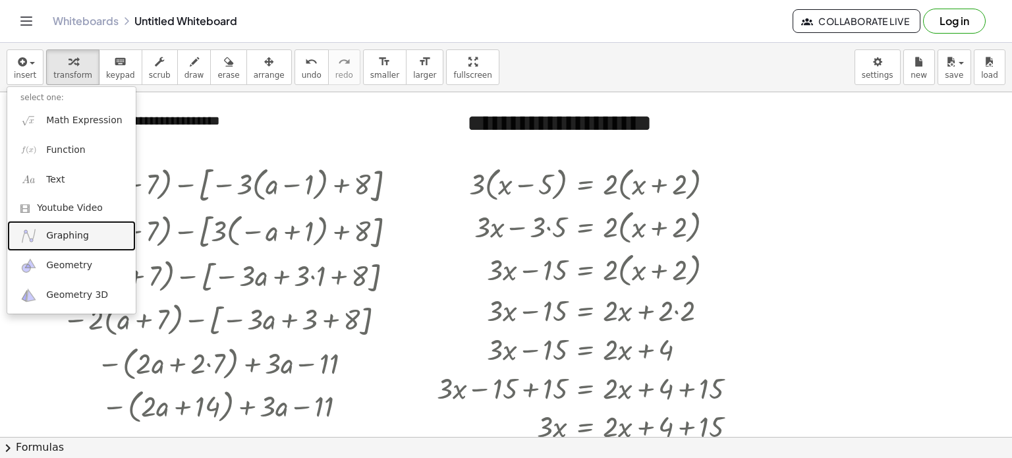
click at [69, 237] on span "Graphing" at bounding box center [67, 235] width 43 height 13
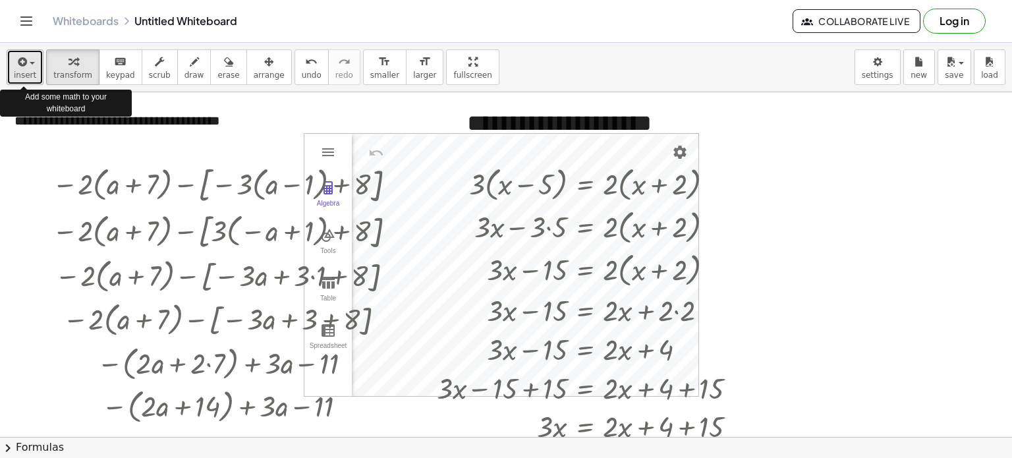
click at [24, 63] on icon "button" at bounding box center [21, 62] width 12 height 16
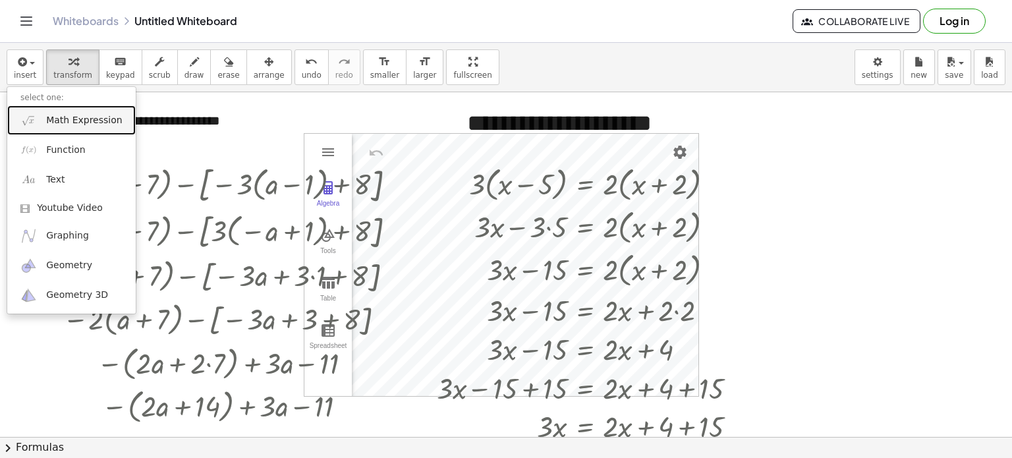
click at [47, 116] on span "Math Expression" at bounding box center [84, 120] width 76 height 13
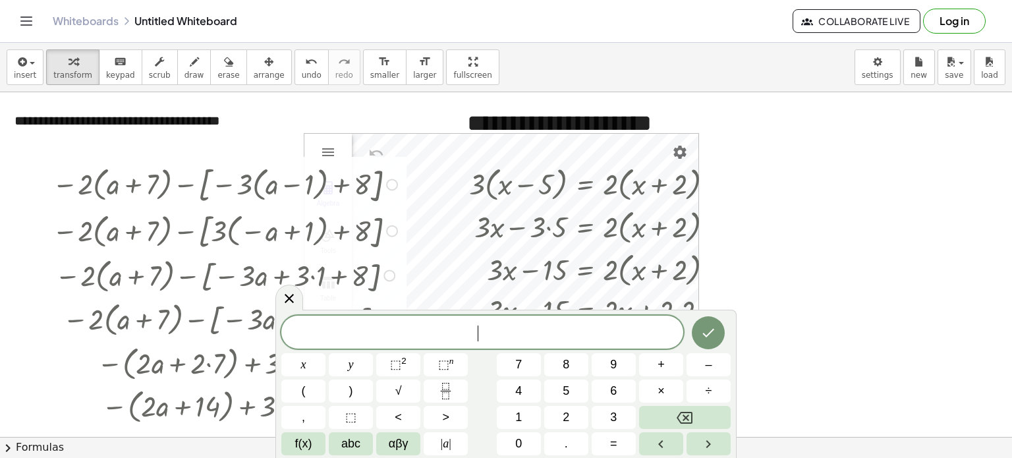
click at [208, 216] on div at bounding box center [226, 229] width 362 height 45
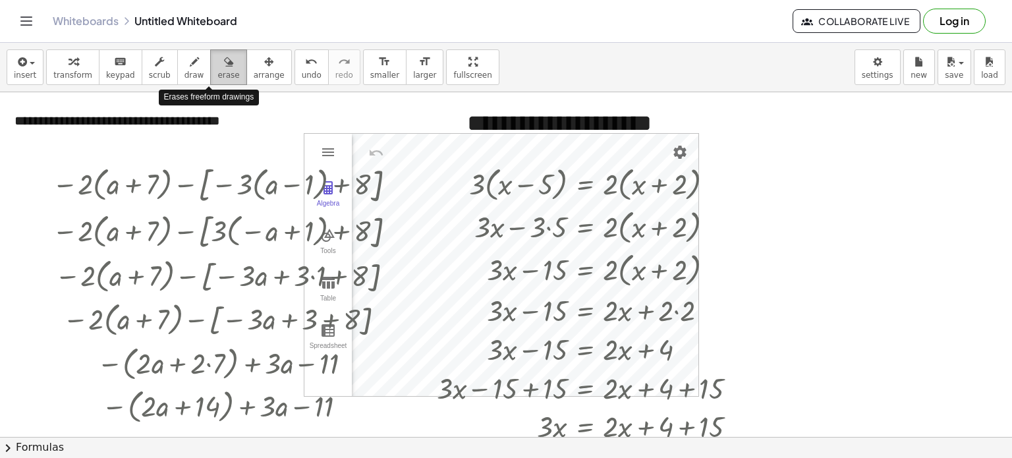
click at [224, 67] on icon "button" at bounding box center [228, 62] width 9 height 16
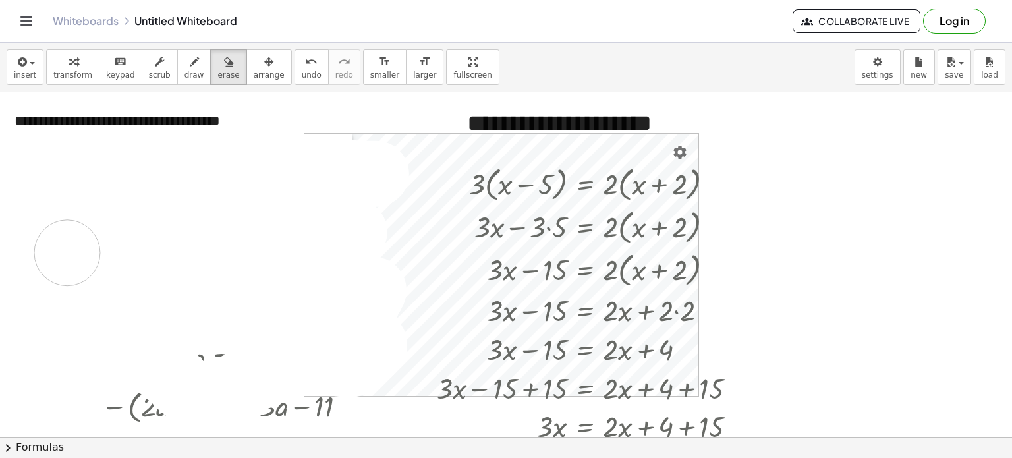
drag, startPoint x: 376, startPoint y: 173, endPoint x: 58, endPoint y: 231, distance: 323.6
click at [58, 231] on div at bounding box center [506, 436] width 1012 height 689
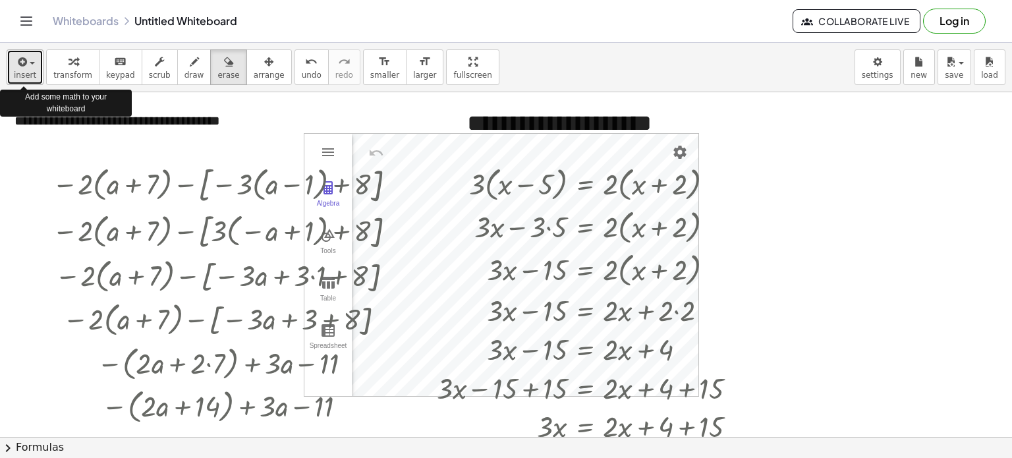
click at [31, 67] on div "button" at bounding box center [25, 61] width 22 height 16
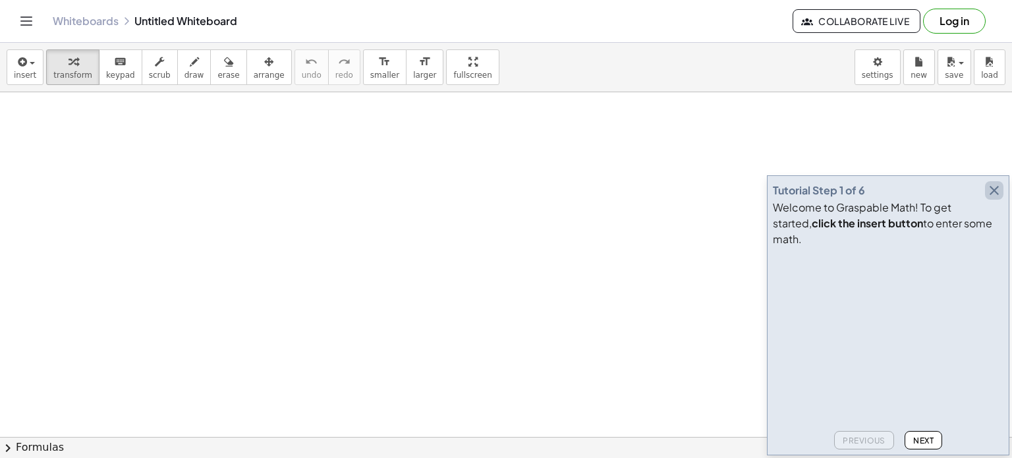
click at [991, 198] on icon "button" at bounding box center [995, 191] width 16 height 16
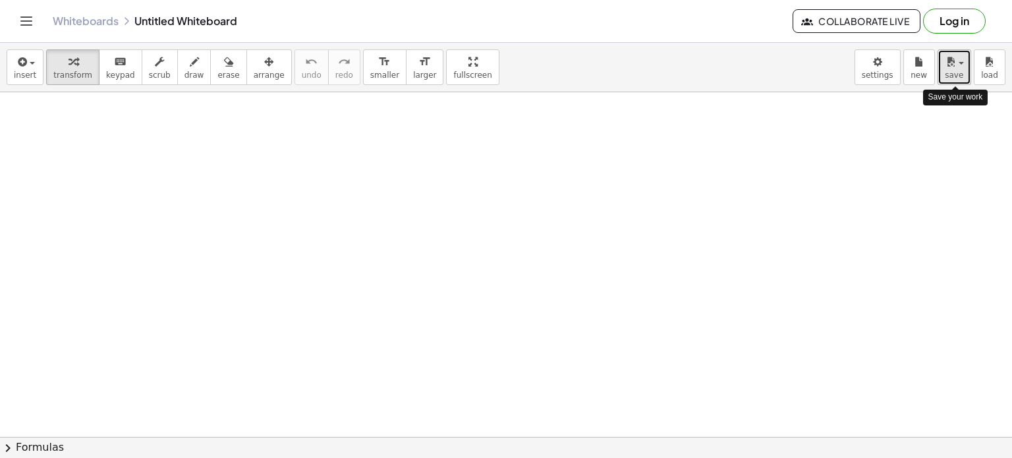
click at [957, 59] on span "button" at bounding box center [957, 63] width 3 height 9
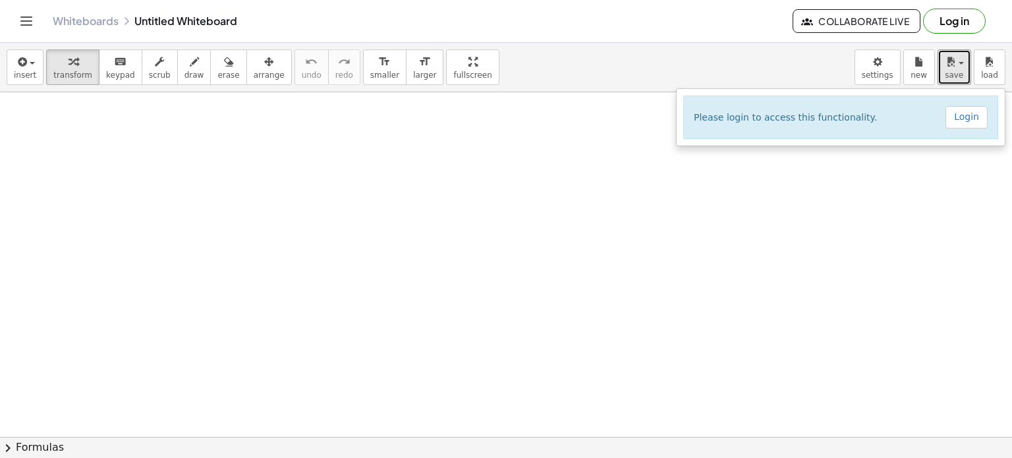
click div
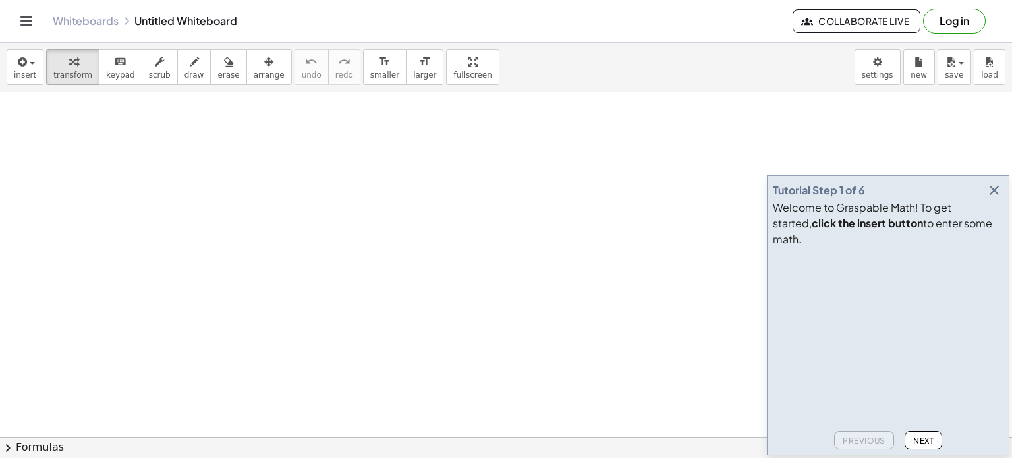
click at [995, 198] on icon "button" at bounding box center [995, 191] width 16 height 16
click at [997, 198] on icon "button" at bounding box center [995, 191] width 16 height 16
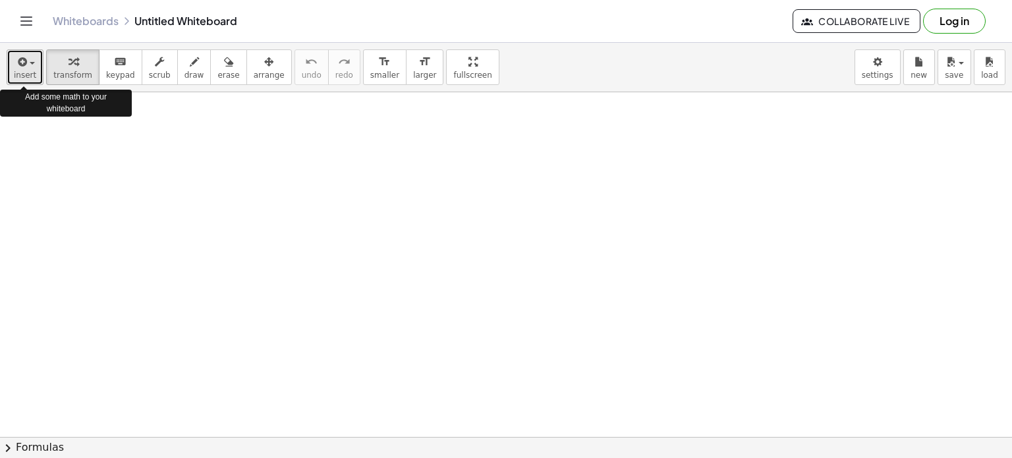
click at [14, 71] on span "insert" at bounding box center [25, 75] width 22 height 9
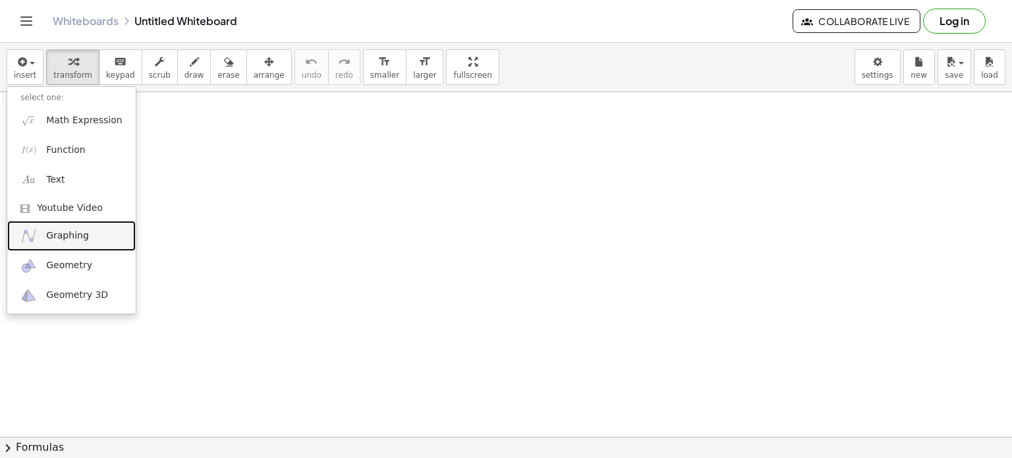
click at [66, 233] on span "Graphing" at bounding box center [67, 235] width 43 height 13
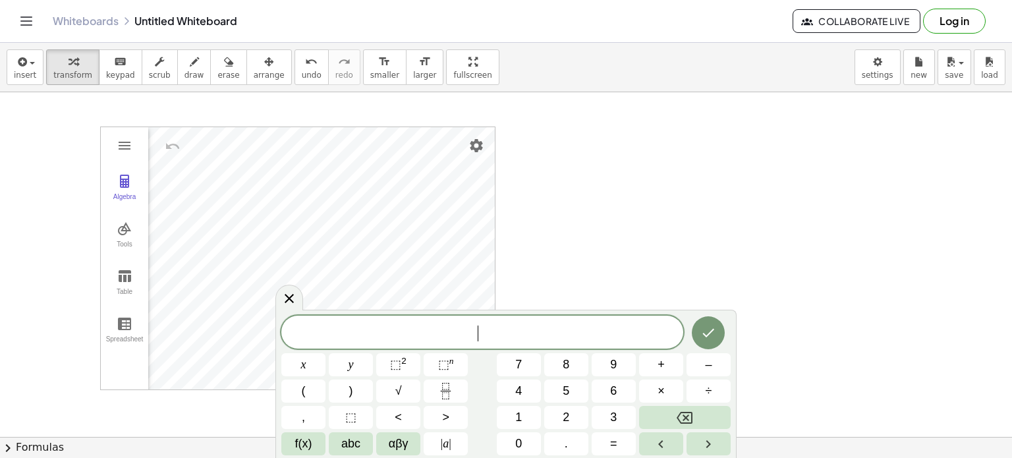
click at [446, 328] on span "​" at bounding box center [482, 333] width 402 height 18
click at [401, 366] on span "⬚" at bounding box center [395, 364] width 11 height 13
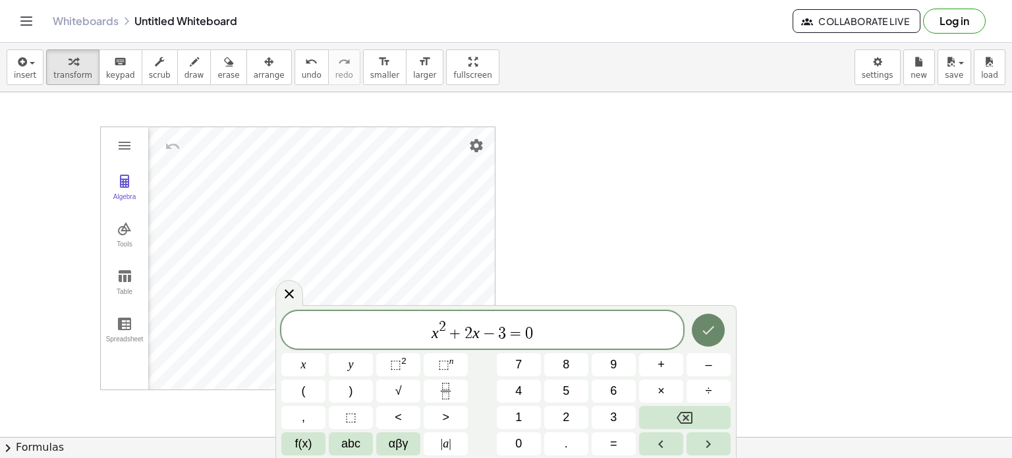
click at [703, 337] on icon "Done" at bounding box center [709, 330] width 16 height 16
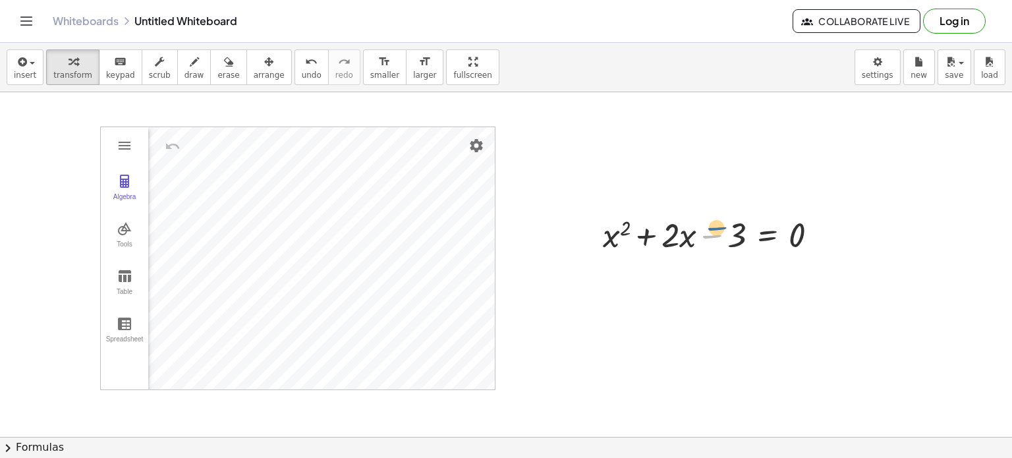
drag, startPoint x: 722, startPoint y: 242, endPoint x: 738, endPoint y: 221, distance: 26.2
click at [738, 221] on div at bounding box center [715, 234] width 239 height 45
drag, startPoint x: 728, startPoint y: 223, endPoint x: 796, endPoint y: 183, distance: 78.6
drag, startPoint x: 739, startPoint y: 226, endPoint x: 701, endPoint y: 231, distance: 38.6
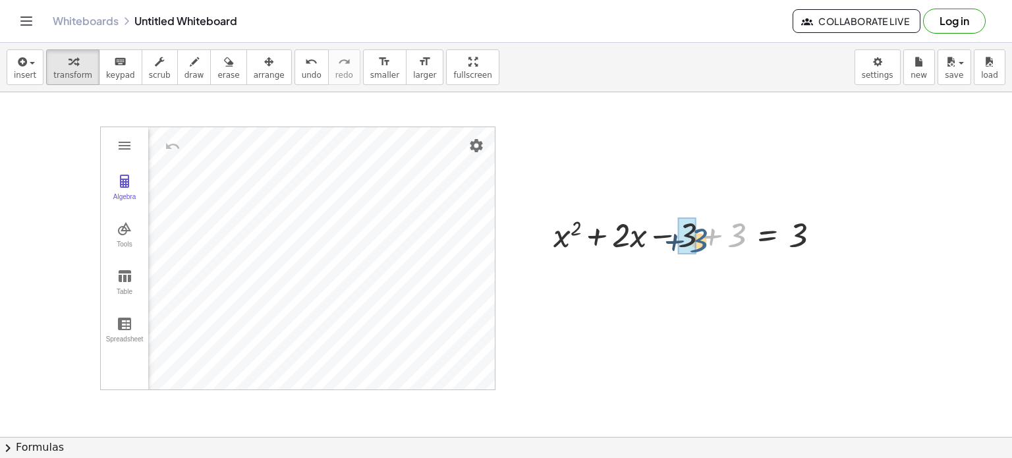
click at [701, 231] on div at bounding box center [692, 234] width 290 height 45
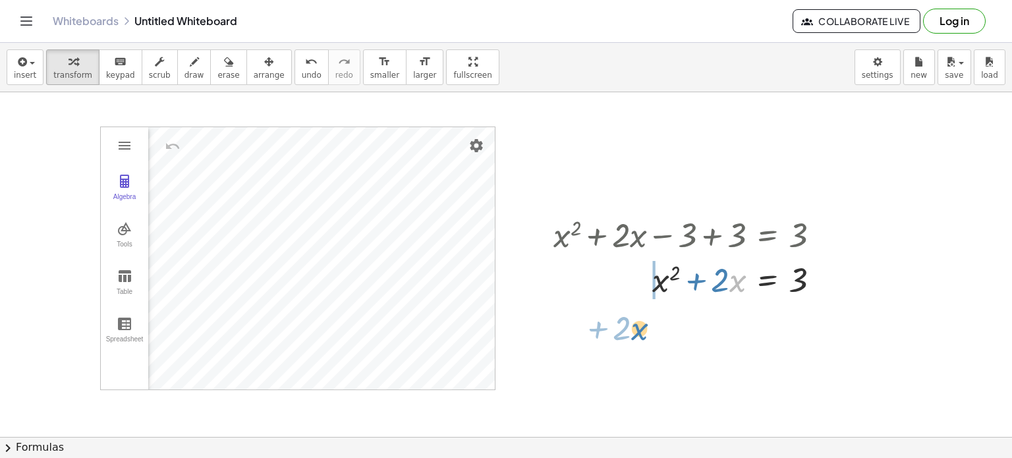
drag, startPoint x: 738, startPoint y: 289, endPoint x: 698, endPoint y: 318, distance: 49.6
drag, startPoint x: 736, startPoint y: 287, endPoint x: 715, endPoint y: 285, distance: 20.5
click at [715, 285] on div at bounding box center [692, 278] width 290 height 45
drag, startPoint x: 737, startPoint y: 284, endPoint x: 623, endPoint y: 329, distance: 121.9
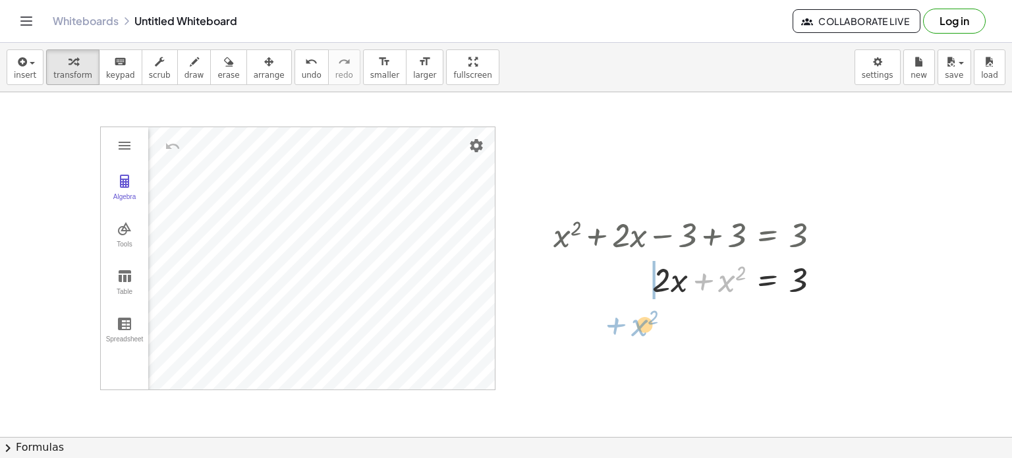
drag, startPoint x: 726, startPoint y: 284, endPoint x: 627, endPoint y: 318, distance: 104.6
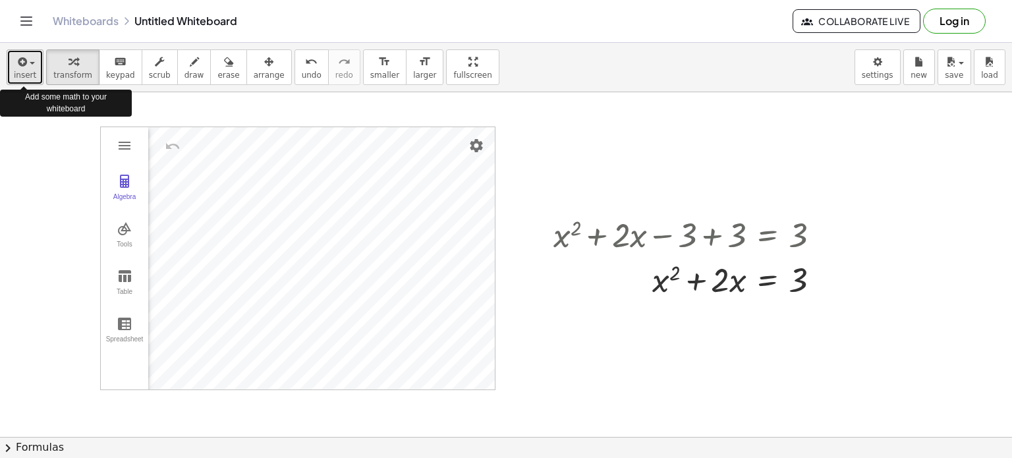
click at [18, 65] on icon "button" at bounding box center [21, 62] width 12 height 16
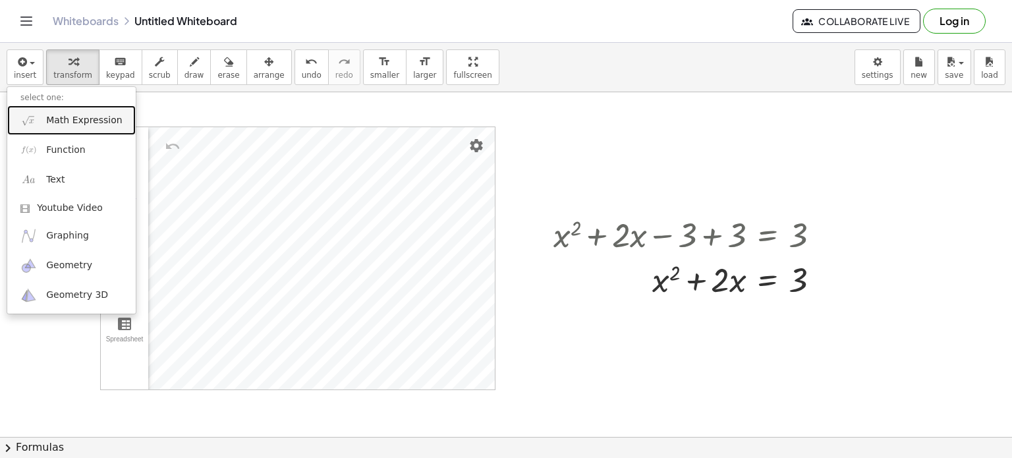
click at [63, 116] on span "Math Expression" at bounding box center [84, 120] width 76 height 13
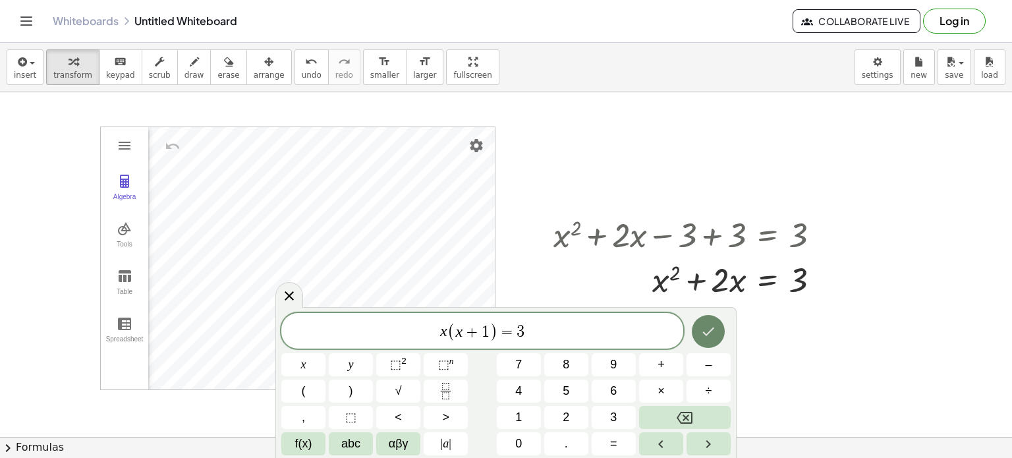
click at [704, 337] on icon "Done" at bounding box center [709, 332] width 16 height 16
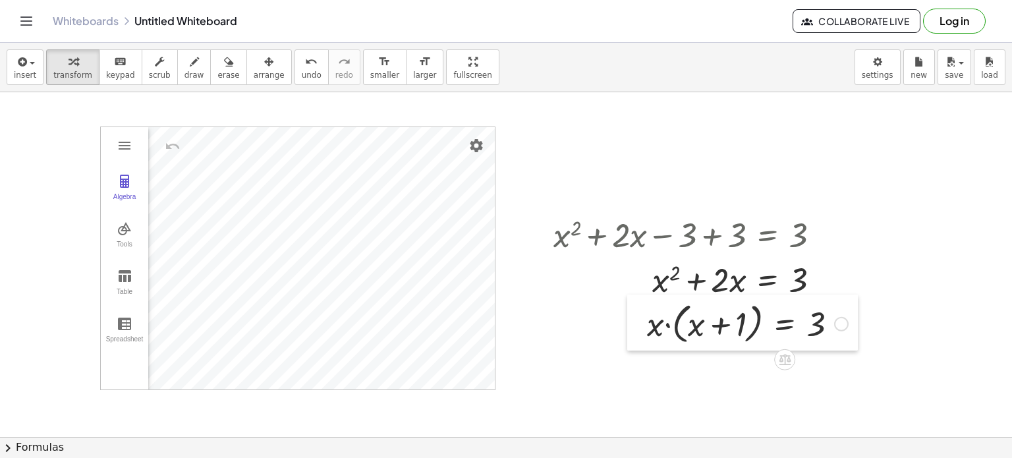
drag, startPoint x: 604, startPoint y: 128, endPoint x: 638, endPoint y: 310, distance: 185.8
click at [638, 310] on div at bounding box center [637, 323] width 20 height 57
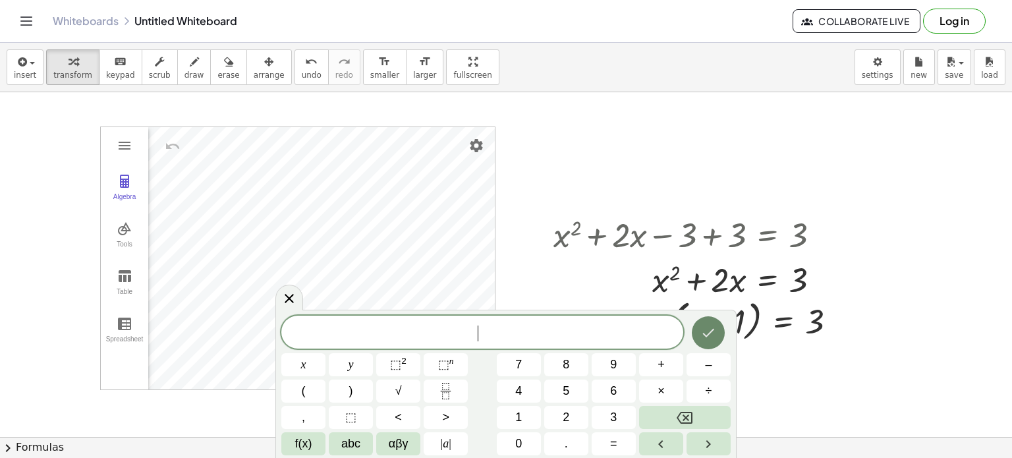
click at [705, 349] on button "Done" at bounding box center [708, 332] width 33 height 33
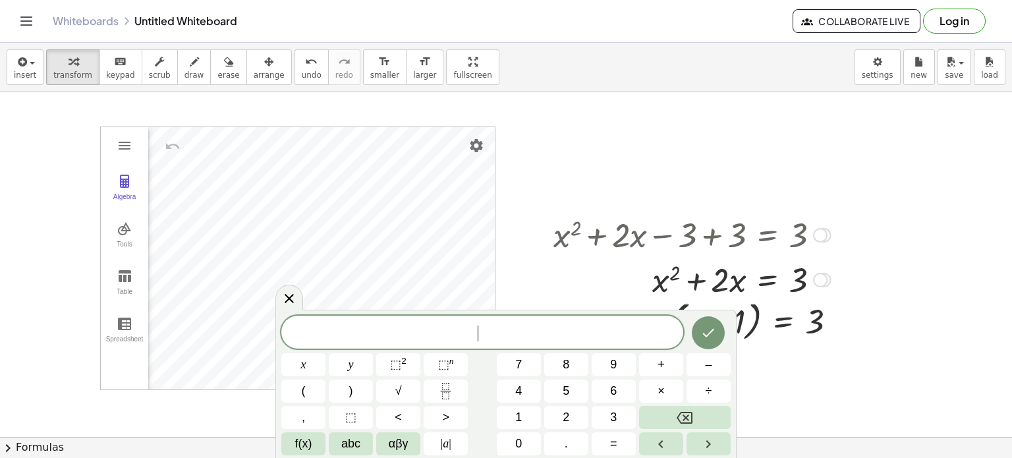
click at [672, 279] on div at bounding box center [692, 278] width 290 height 45
click at [674, 248] on div at bounding box center [692, 234] width 290 height 45
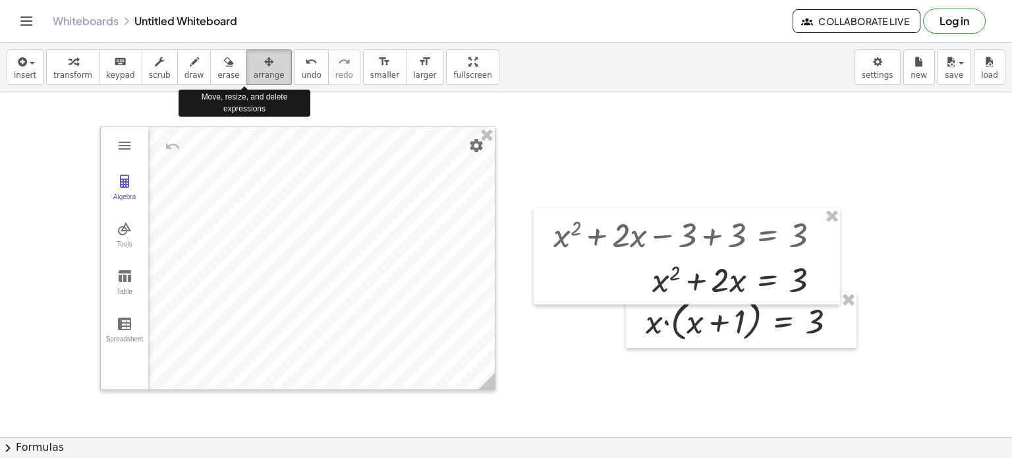
click at [264, 60] on icon "button" at bounding box center [268, 62] width 9 height 16
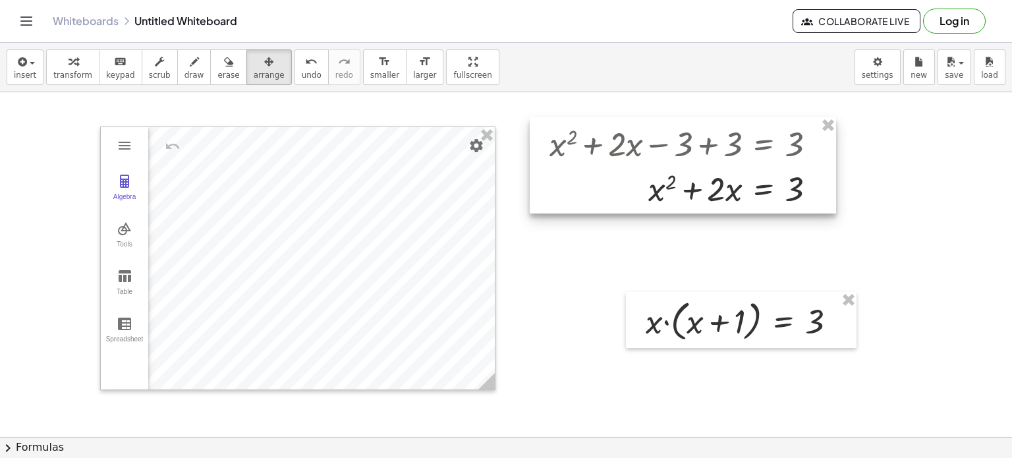
drag, startPoint x: 647, startPoint y: 217, endPoint x: 643, endPoint y: 123, distance: 93.7
click at [643, 123] on div at bounding box center [683, 165] width 306 height 96
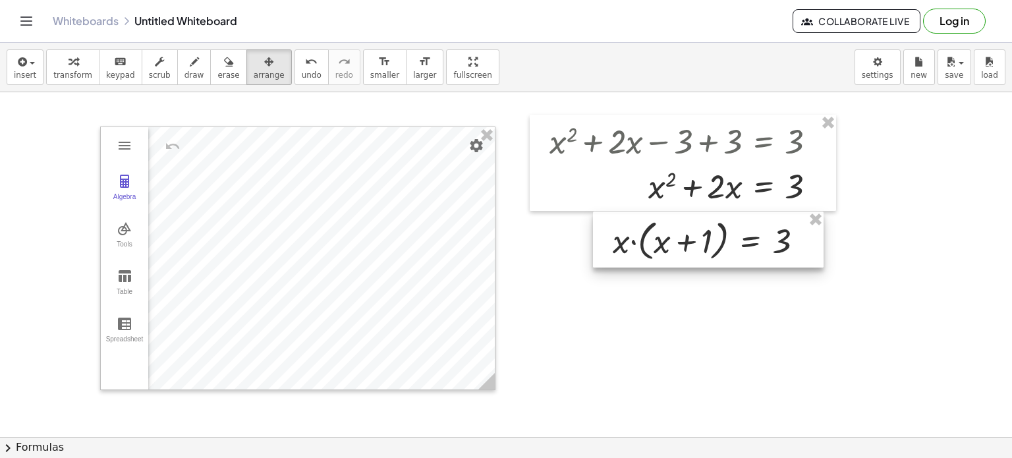
drag, startPoint x: 716, startPoint y: 304, endPoint x: 683, endPoint y: 223, distance: 87.5
click at [683, 223] on div at bounding box center [708, 240] width 231 height 57
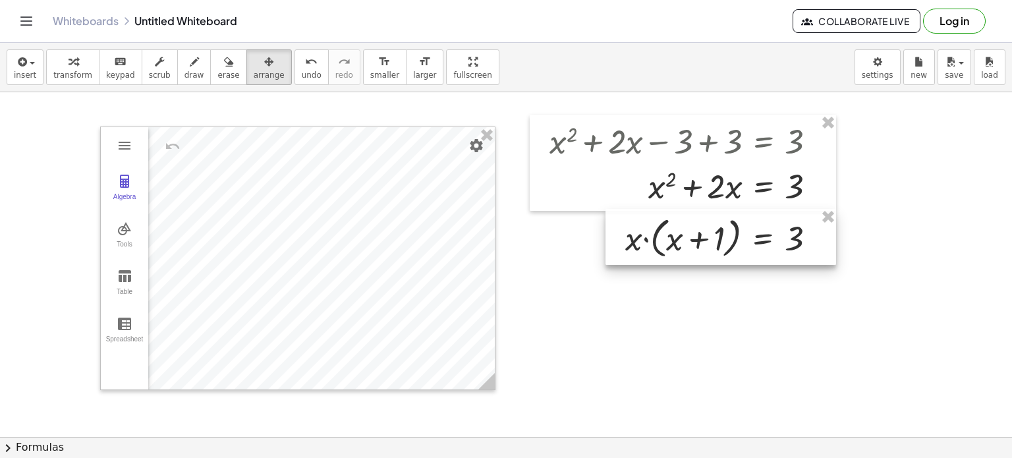
drag, startPoint x: 683, startPoint y: 223, endPoint x: 695, endPoint y: 221, distance: 12.7
click at [695, 221] on div at bounding box center [721, 237] width 231 height 57
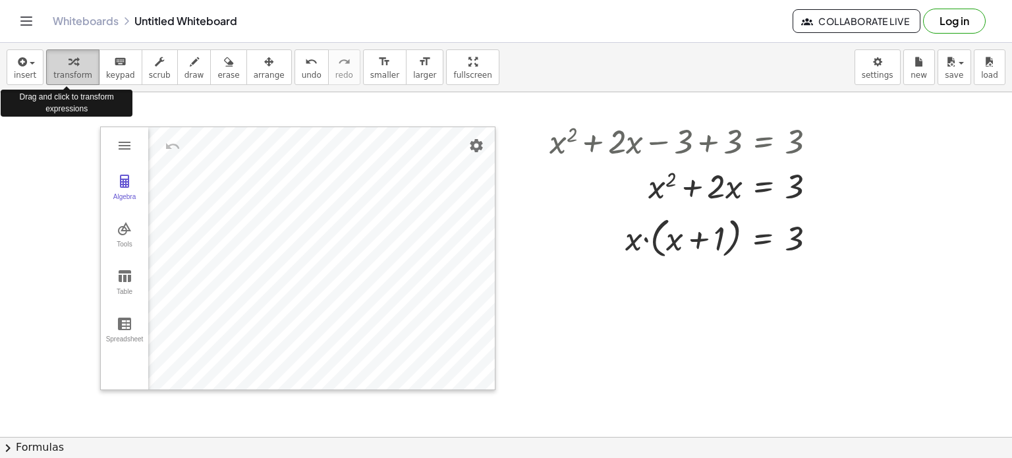
click at [61, 68] on div "button" at bounding box center [72, 61] width 39 height 16
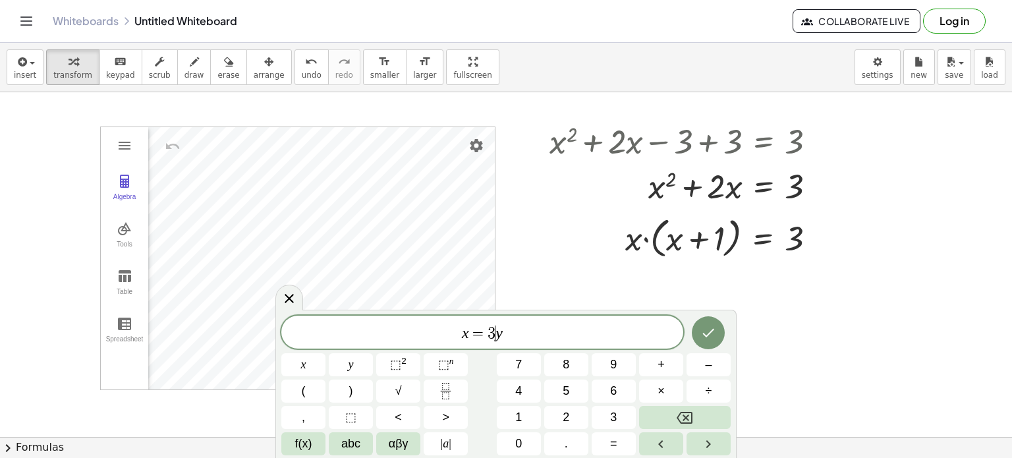
click at [496, 330] on var "y" at bounding box center [499, 332] width 7 height 17
click at [612, 415] on span "3" at bounding box center [613, 418] width 7 height 18
click at [515, 336] on span "x = 3 y ​" at bounding box center [482, 333] width 402 height 18
click at [477, 335] on var "x" at bounding box center [476, 332] width 7 height 17
click at [707, 339] on icon "Done" at bounding box center [709, 333] width 16 height 16
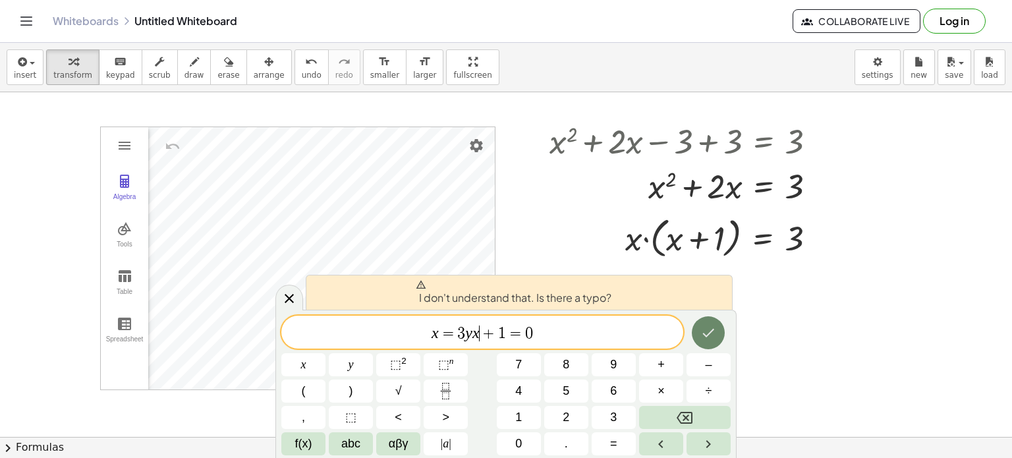
click at [707, 339] on icon "Done" at bounding box center [709, 333] width 16 height 16
drag, startPoint x: 604, startPoint y: 347, endPoint x: 571, endPoint y: 323, distance: 41.0
click at [571, 323] on div "x = 3 y x + 1 = 0 ​" at bounding box center [482, 332] width 402 height 33
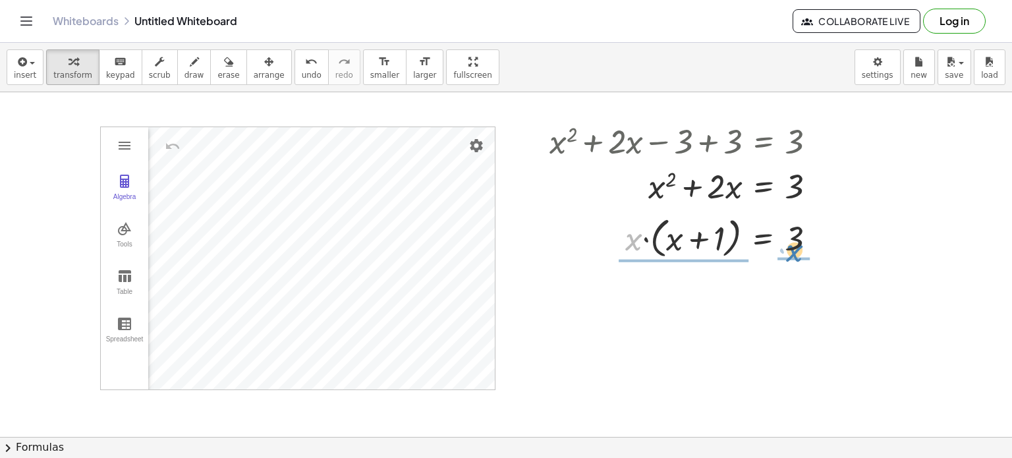
drag, startPoint x: 637, startPoint y: 252, endPoint x: 798, endPoint y: 263, distance: 161.2
click at [798, 263] on div "· x · x · ( + x + 1 ) = 3" at bounding box center [721, 237] width 231 height 57
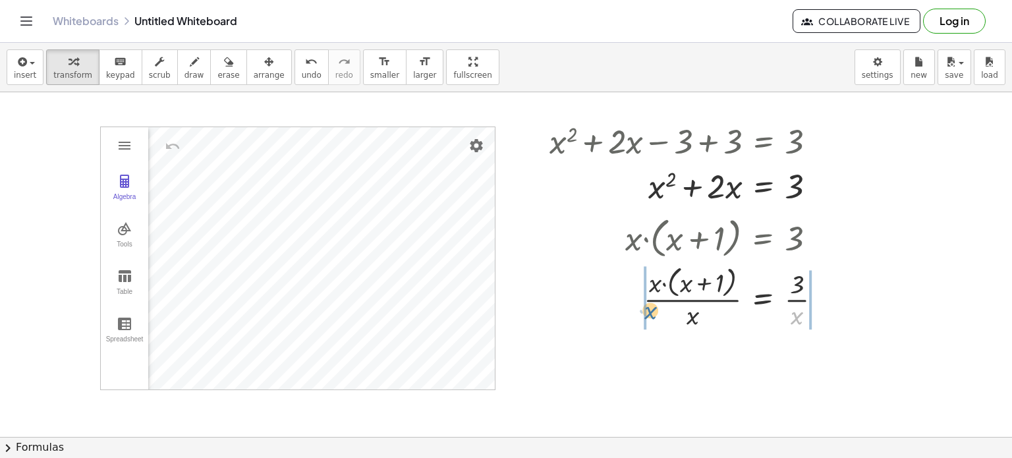
drag, startPoint x: 801, startPoint y: 314, endPoint x: 644, endPoint y: 303, distance: 157.3
drag, startPoint x: 660, startPoint y: 279, endPoint x: 697, endPoint y: 321, distance: 55.6
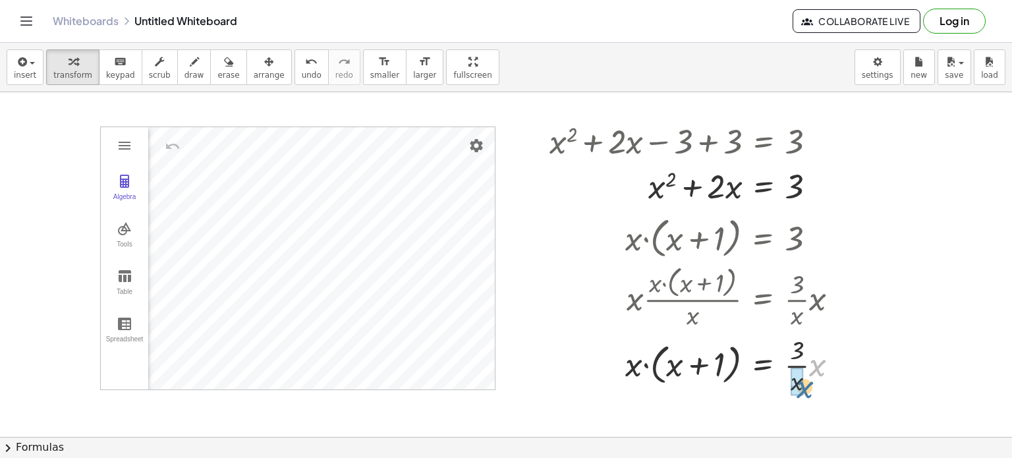
drag, startPoint x: 811, startPoint y: 361, endPoint x: 796, endPoint y: 382, distance: 26.1
drag, startPoint x: 814, startPoint y: 303, endPoint x: 794, endPoint y: 313, distance: 22.1
click at [794, 313] on div at bounding box center [737, 297] width 235 height 70
drag, startPoint x: 817, startPoint y: 299, endPoint x: 799, endPoint y: 311, distance: 21.8
click at [799, 311] on div at bounding box center [737, 297] width 235 height 70
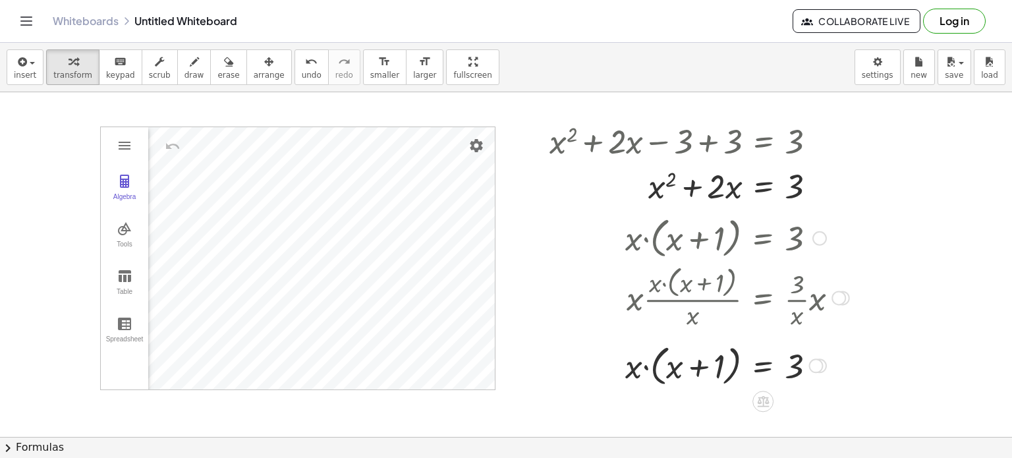
drag, startPoint x: 639, startPoint y: 294, endPoint x: 696, endPoint y: 316, distance: 61.3
click at [696, 316] on div at bounding box center [737, 297] width 235 height 70
drag, startPoint x: 659, startPoint y: 281, endPoint x: 691, endPoint y: 308, distance: 41.6
click at [691, 308] on div at bounding box center [737, 297] width 235 height 70
click at [832, 295] on div at bounding box center [839, 298] width 14 height 14
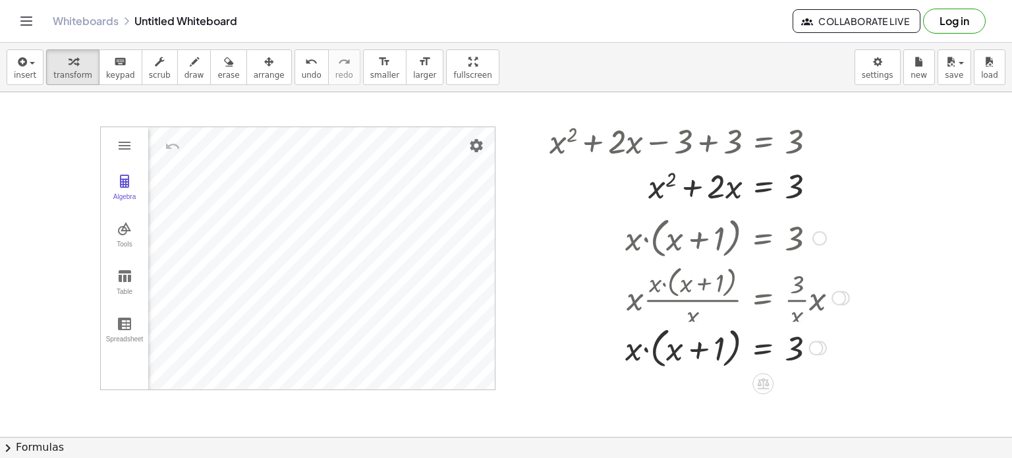
drag, startPoint x: 815, startPoint y: 366, endPoint x: 809, endPoint y: 316, distance: 49.7
click at [809, 341] on div at bounding box center [816, 348] width 14 height 14
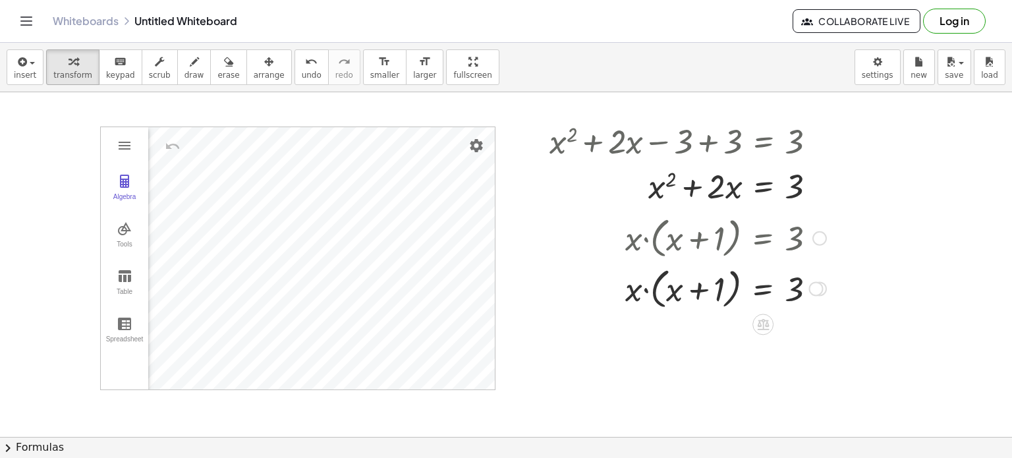
drag, startPoint x: 811, startPoint y: 293, endPoint x: 809, endPoint y: 262, distance: 30.3
click at [763, 289] on div "( + x + 1 ) = 3 · x ·" at bounding box center [763, 289] width 0 height 0
drag, startPoint x: 814, startPoint y: 297, endPoint x: 813, endPoint y: 265, distance: 32.3
click at [813, 291] on div at bounding box center [816, 298] width 14 height 14
drag, startPoint x: 815, startPoint y: 284, endPoint x: 813, endPoint y: 236, distance: 48.2
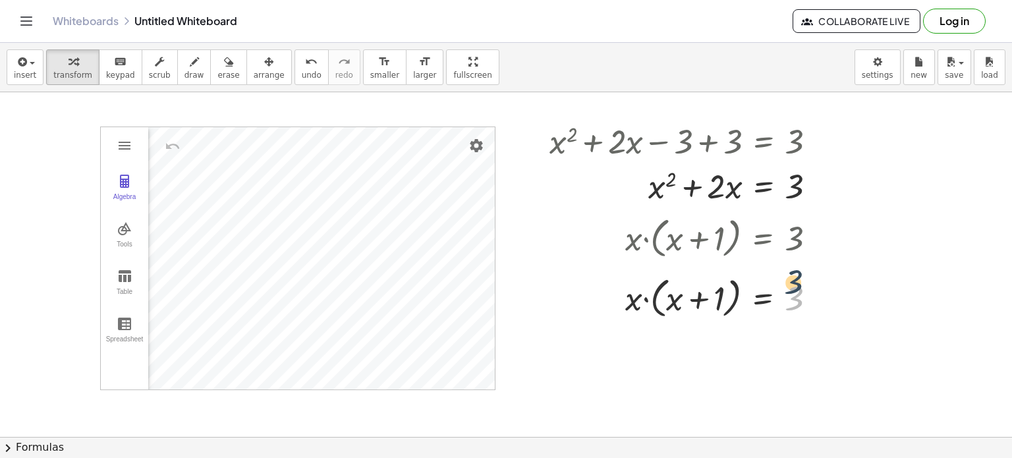
click at [763, 239] on div "· x · ( + x + 1 ) = 3 · x · ( + x + 1 ) · x = · 3 · x · x · · x · ( + x + 1 ) ·…" at bounding box center [763, 239] width 0 height 0
click at [813, 236] on div at bounding box center [820, 238] width 14 height 14
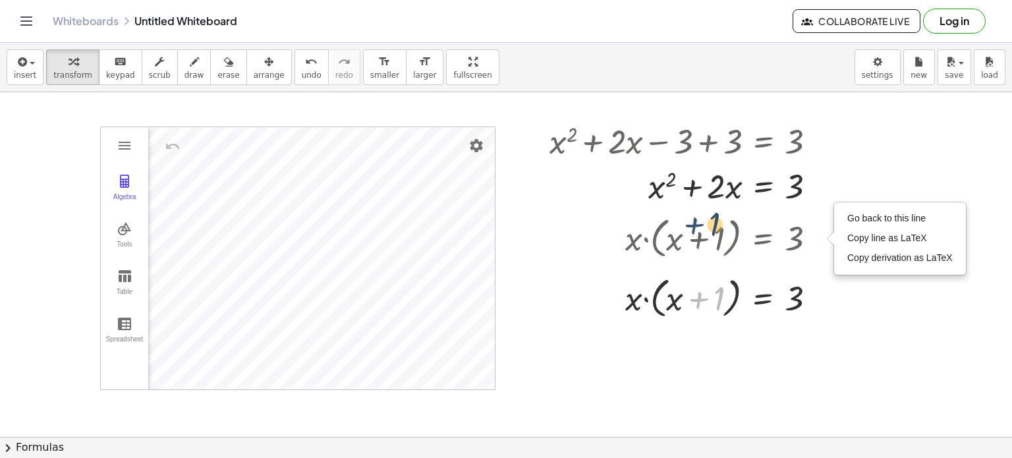
drag, startPoint x: 698, startPoint y: 308, endPoint x: 691, endPoint y: 233, distance: 75.4
click at [763, 239] on div "· x · ( + x + 1 ) = 3 Go back to this line Copy line as LaTeX Copy derivation a…" at bounding box center [763, 239] width 0 height 0
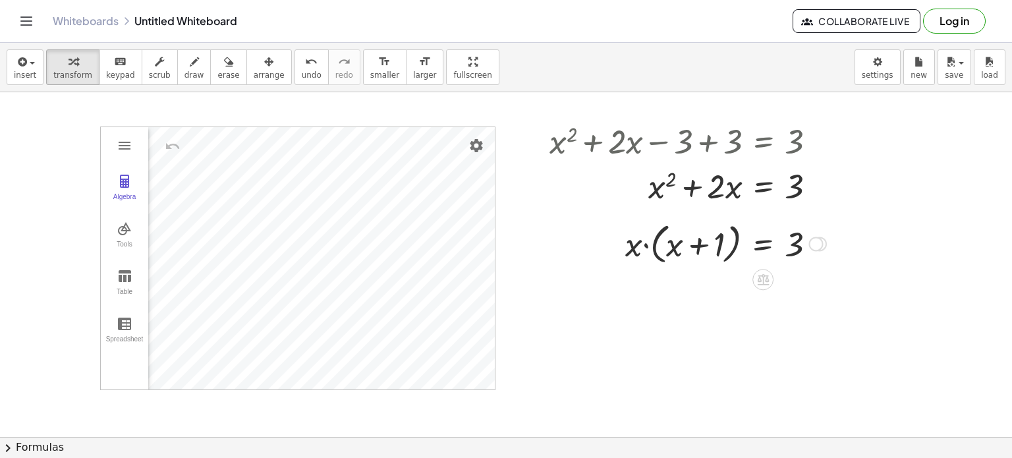
drag, startPoint x: 814, startPoint y: 292, endPoint x: 813, endPoint y: 233, distance: 59.3
click at [763, 244] on div "( + x + 1 ) = 3 · x ·" at bounding box center [763, 244] width 0 height 0
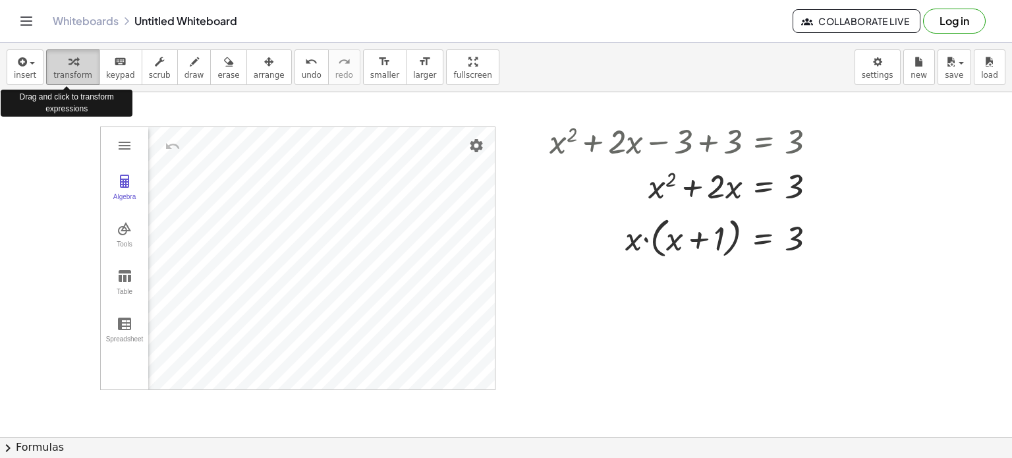
click at [59, 68] on div "button" at bounding box center [72, 61] width 39 height 16
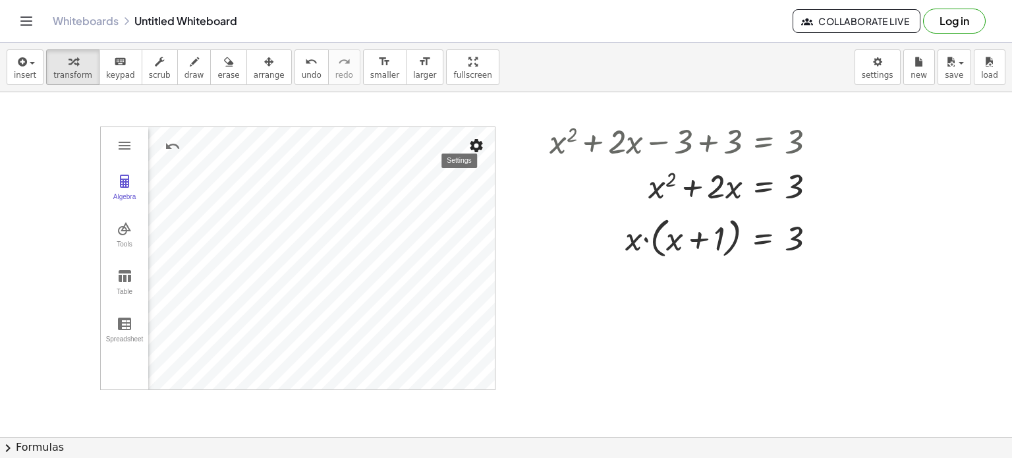
click at [478, 142] on img "Settings" at bounding box center [477, 146] width 16 height 16
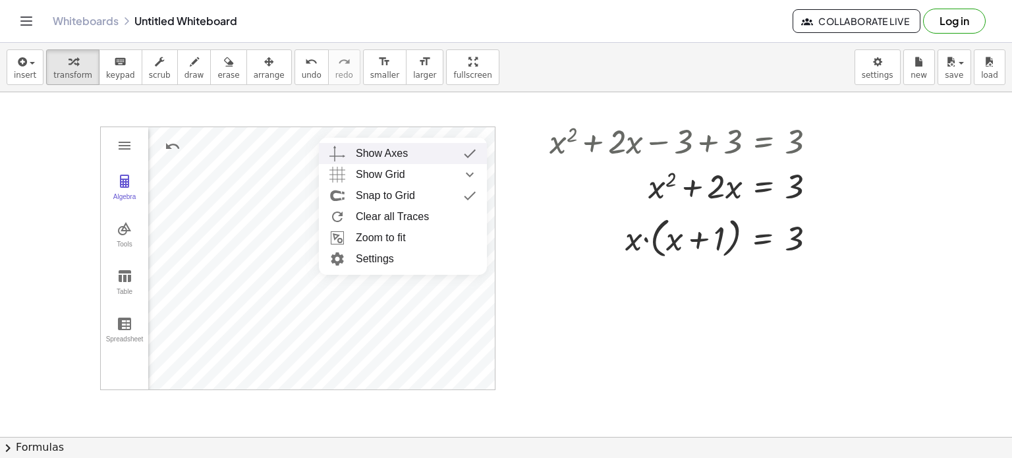
click at [407, 152] on div "Show Axes" at bounding box center [416, 153] width 121 height 21
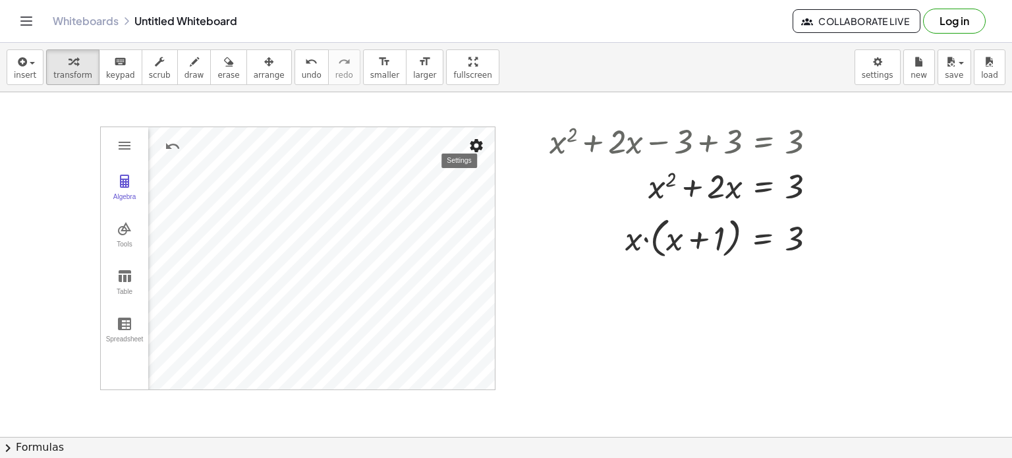
click at [480, 142] on img "Settings" at bounding box center [477, 146] width 16 height 16
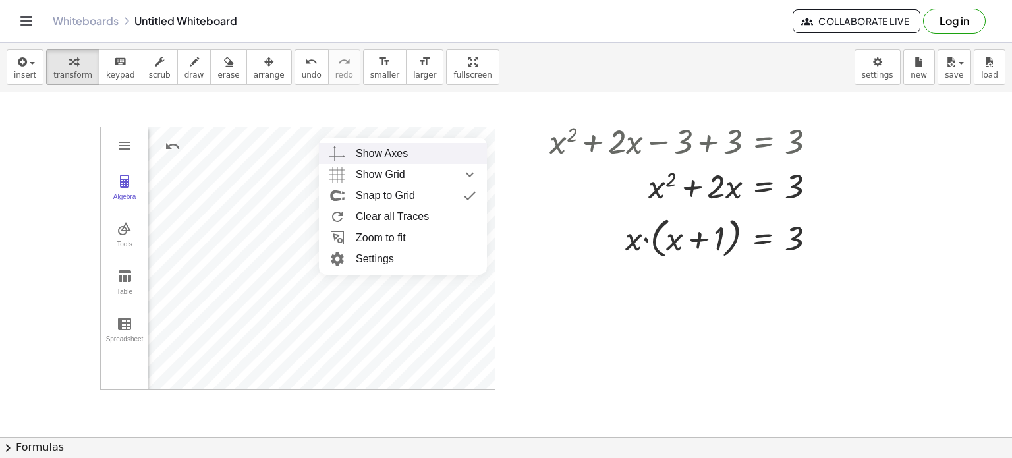
click at [393, 152] on div "Show Axes" at bounding box center [382, 153] width 52 height 21
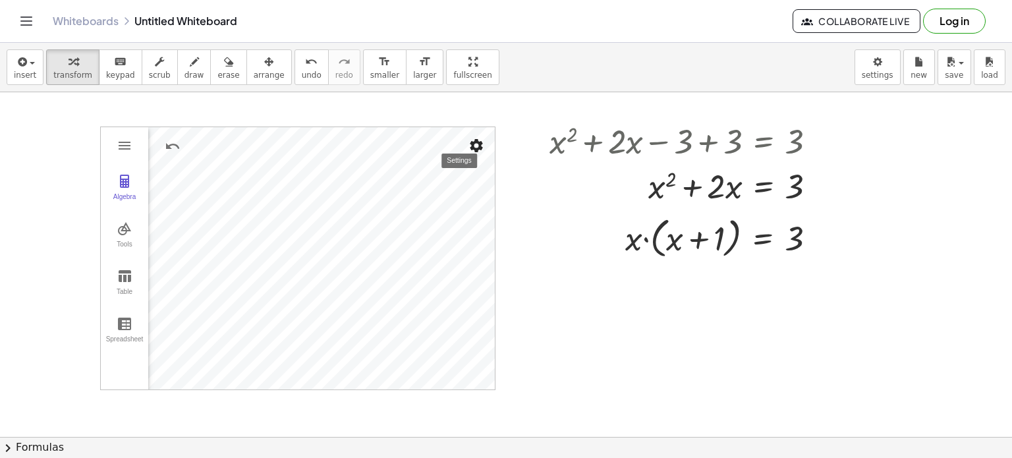
click at [475, 145] on img "Settings" at bounding box center [477, 146] width 16 height 16
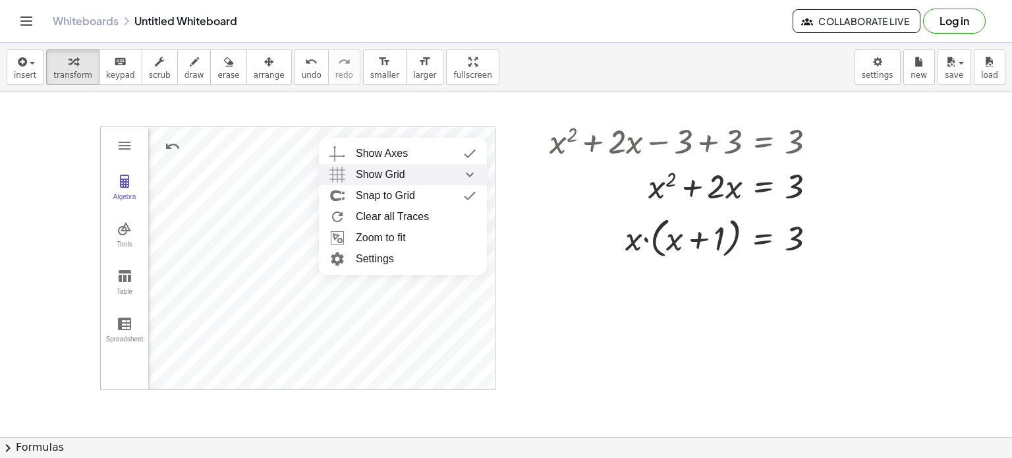
click at [467, 175] on img "Show Grid collapsed" at bounding box center [470, 174] width 24 height 21
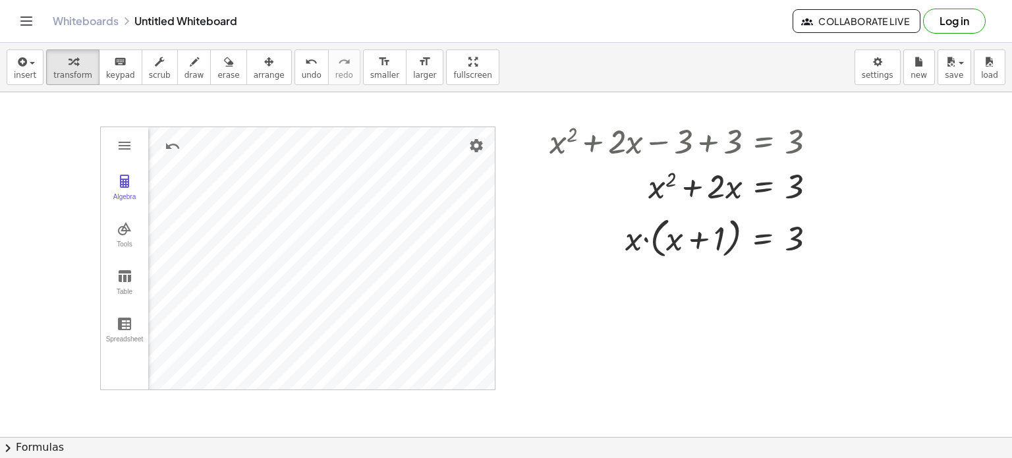
drag, startPoint x: 632, startPoint y: 250, endPoint x: 626, endPoint y: 245, distance: 7.9
click at [626, 245] on div at bounding box center [726, 237] width 214 height 50
click at [646, 249] on div at bounding box center [726, 237] width 214 height 50
click at [770, 239] on div at bounding box center [726, 237] width 214 height 50
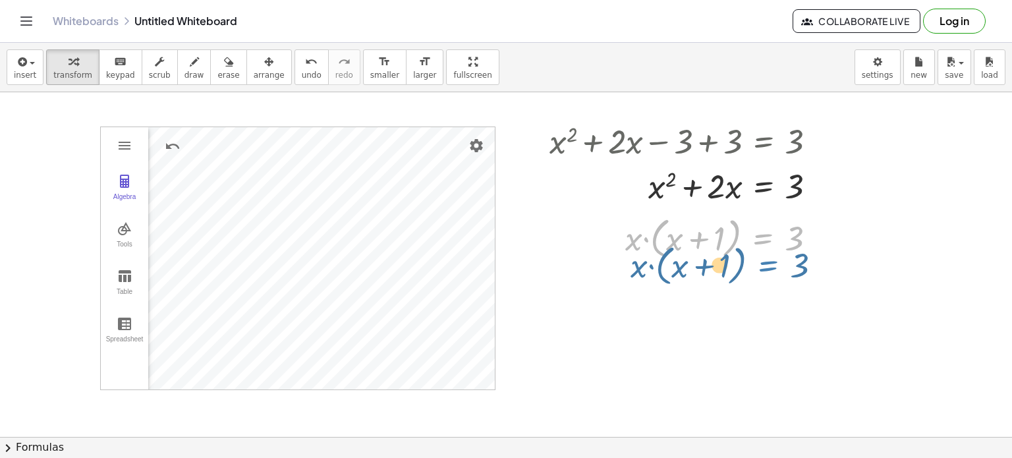
drag, startPoint x: 762, startPoint y: 245, endPoint x: 766, endPoint y: 274, distance: 29.3
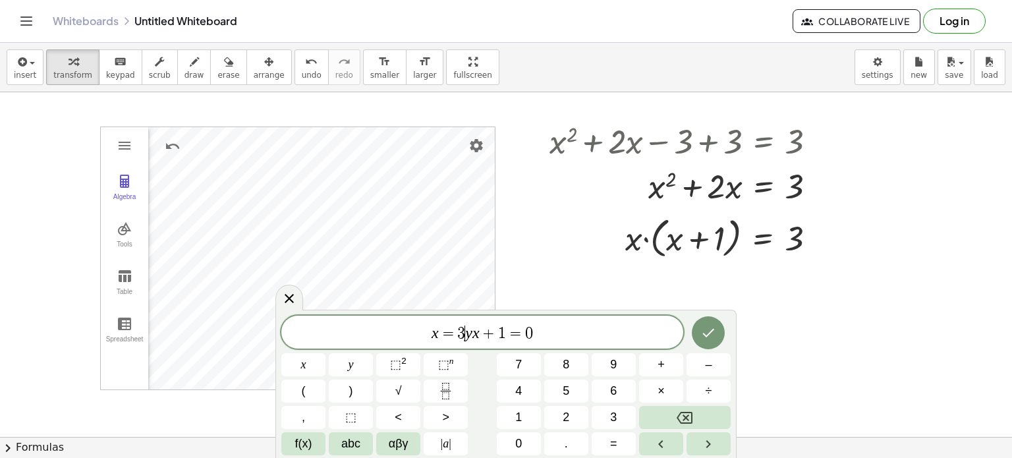
click at [468, 334] on var "y" at bounding box center [468, 332] width 7 height 17
click at [536, 333] on span "x = 3 y x + 1 = 0 ​" at bounding box center [482, 333] width 402 height 18
click at [712, 325] on icon "Done" at bounding box center [709, 333] width 16 height 16
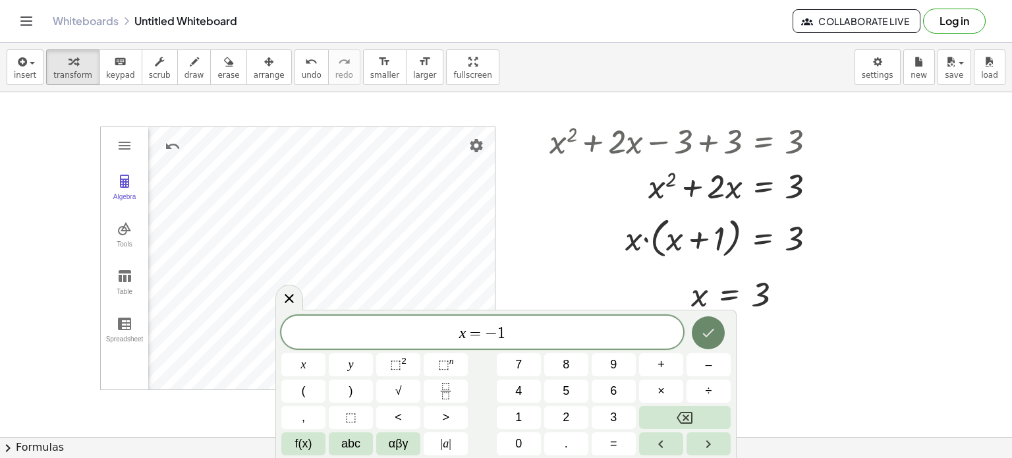
click at [719, 337] on button "Done" at bounding box center [708, 332] width 33 height 33
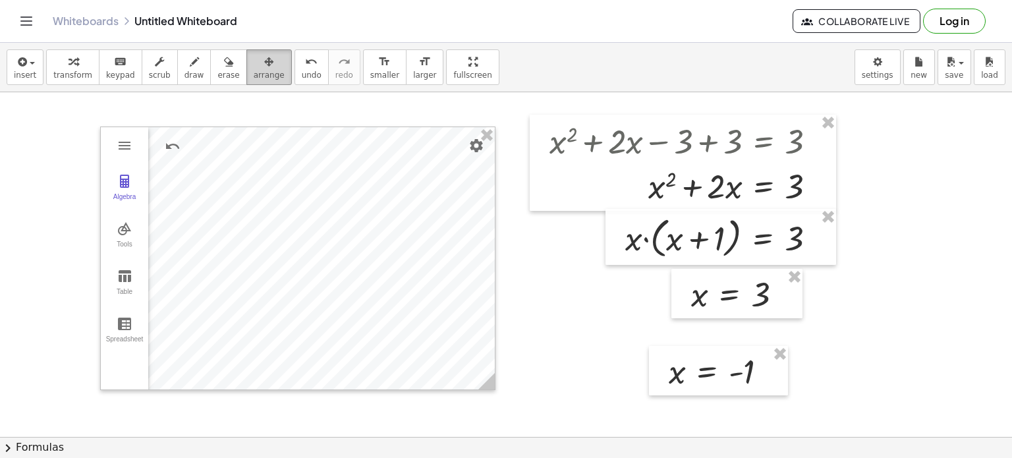
click at [264, 65] on icon "button" at bounding box center [268, 62] width 9 height 16
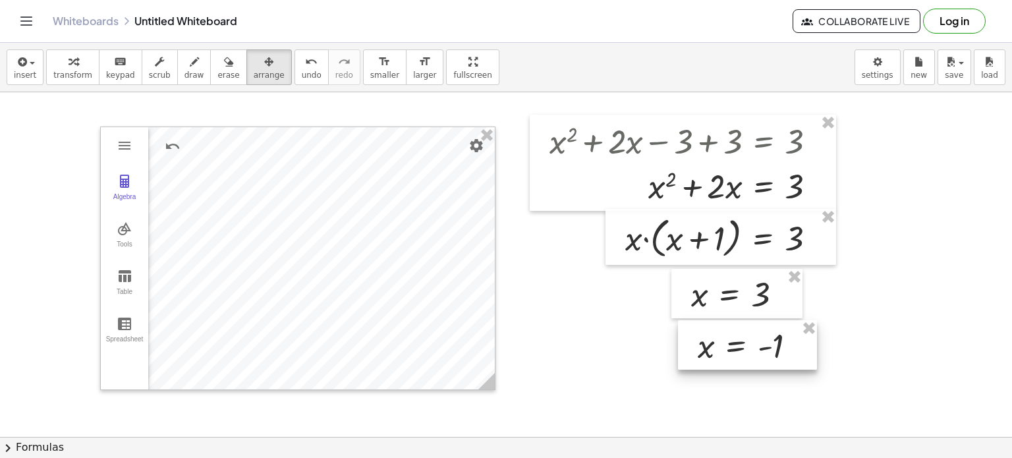
drag, startPoint x: 691, startPoint y: 350, endPoint x: 720, endPoint y: 324, distance: 39.2
click at [720, 324] on div at bounding box center [747, 345] width 139 height 50
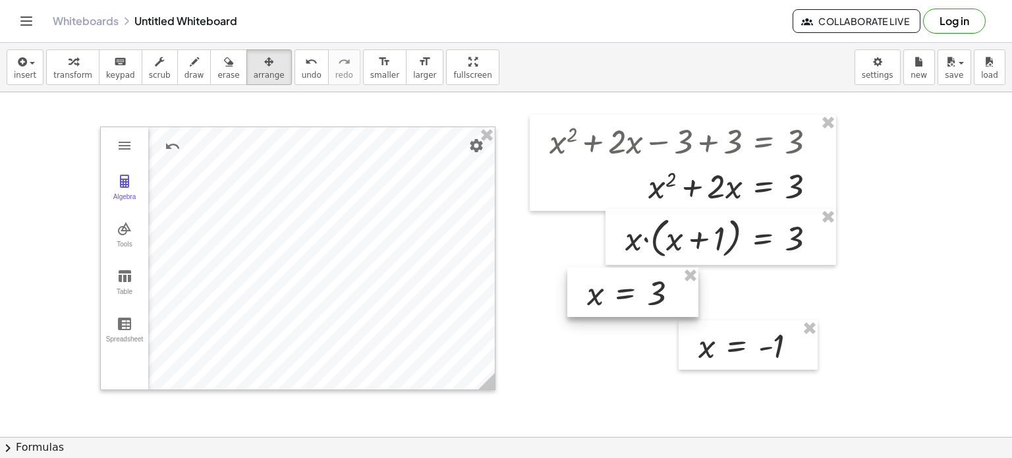
drag, startPoint x: 719, startPoint y: 306, endPoint x: 615, endPoint y: 305, distance: 104.1
click at [615, 305] on div at bounding box center [632, 293] width 131 height 50
drag, startPoint x: 712, startPoint y: 337, endPoint x: 800, endPoint y: 278, distance: 106.0
click at [800, 320] on div at bounding box center [748, 345] width 139 height 50
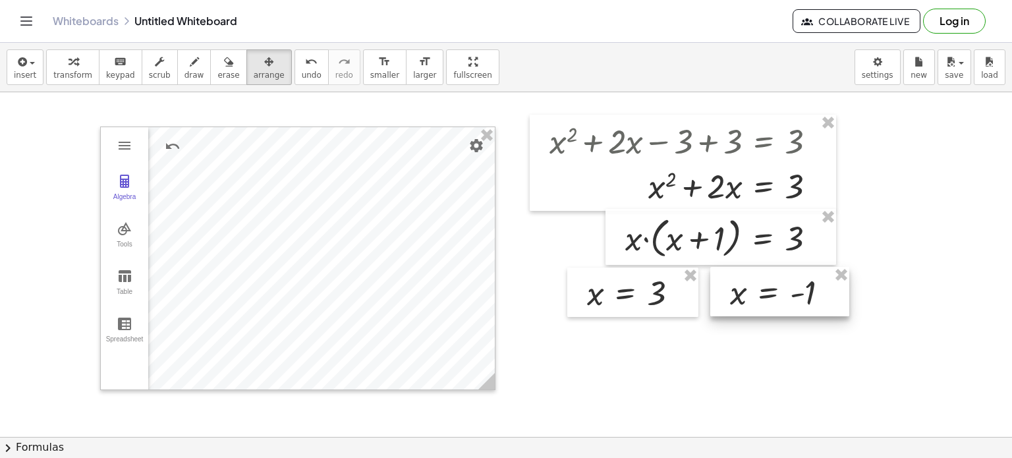
drag, startPoint x: 809, startPoint y: 292, endPoint x: 753, endPoint y: 299, distance: 55.8
click at [753, 299] on div at bounding box center [779, 292] width 139 height 50
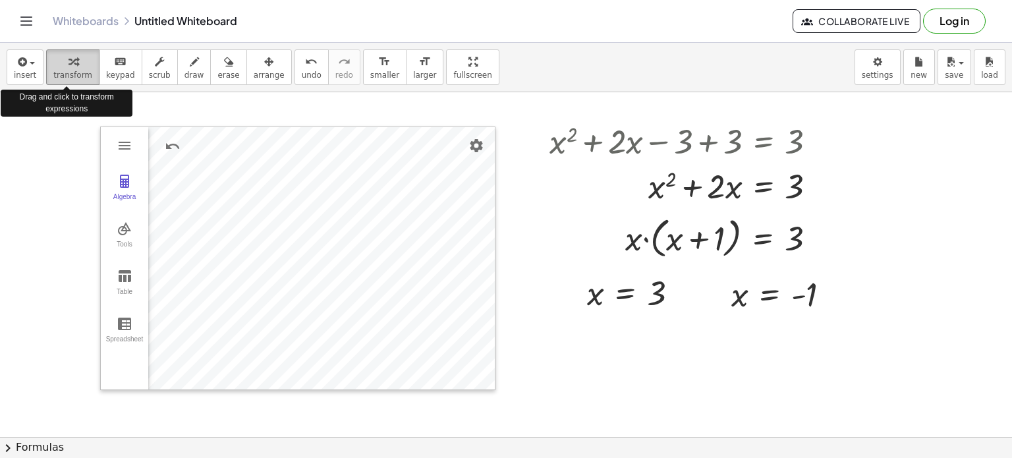
click at [61, 61] on div "button" at bounding box center [72, 61] width 39 height 16
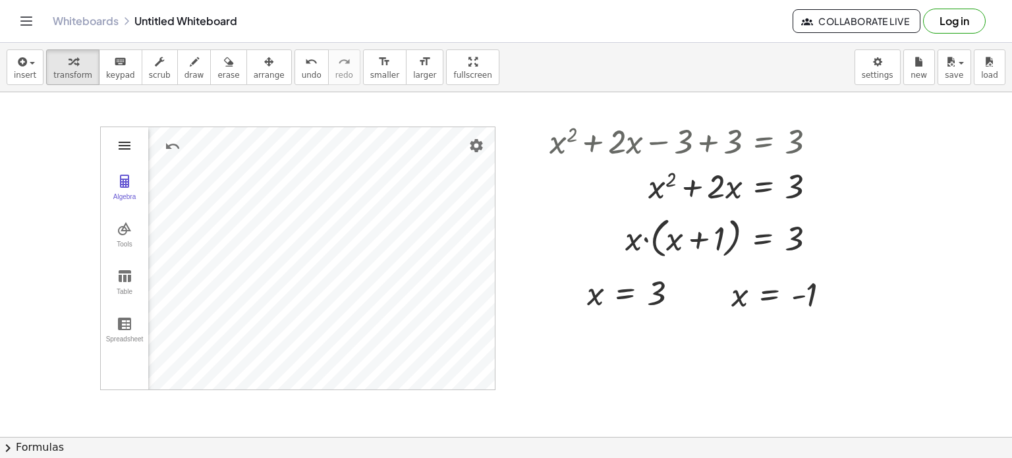
click at [119, 145] on img "Graphing Calculator" at bounding box center [125, 146] width 16 height 16
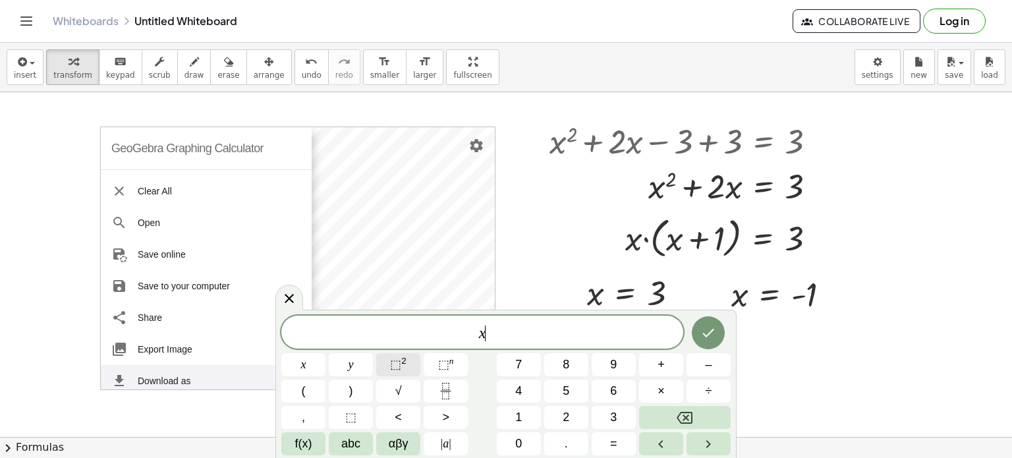
click at [403, 366] on sup "2" at bounding box center [403, 361] width 5 height 10
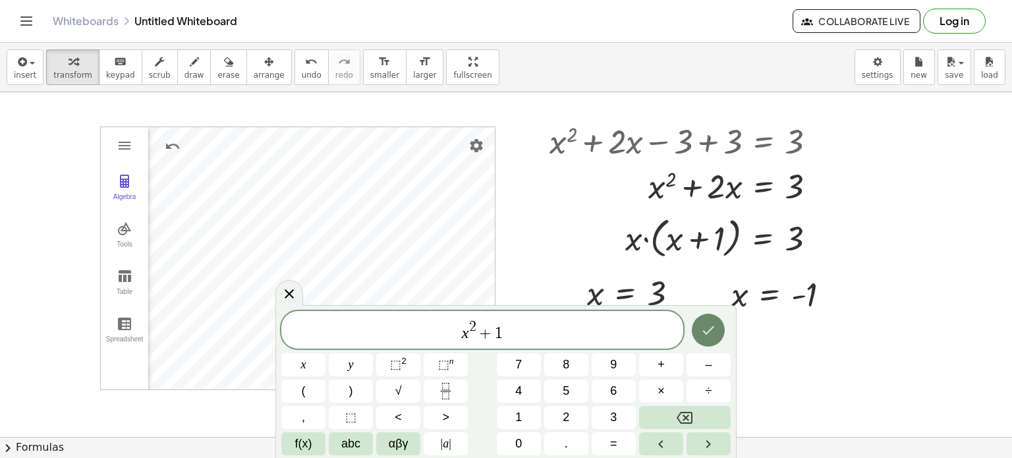
click at [718, 333] on button "Done" at bounding box center [708, 330] width 33 height 33
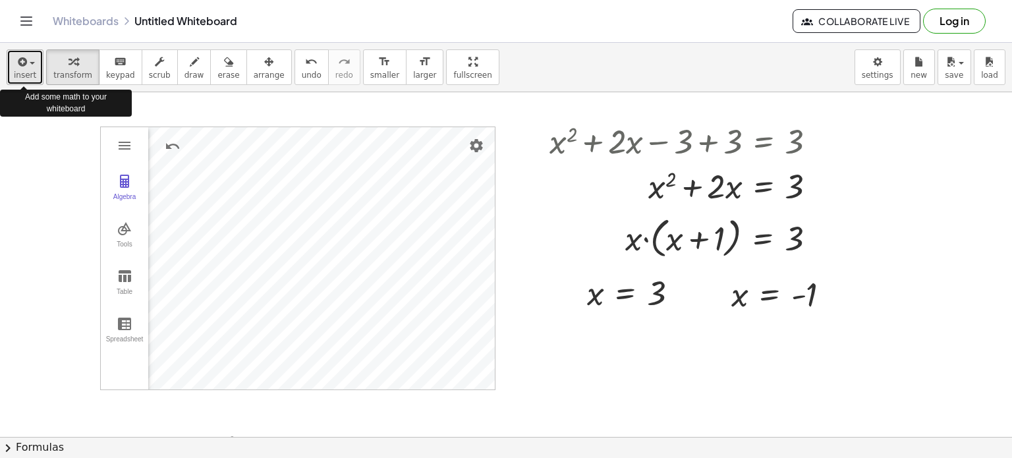
click at [19, 72] on span "insert" at bounding box center [25, 75] width 22 height 9
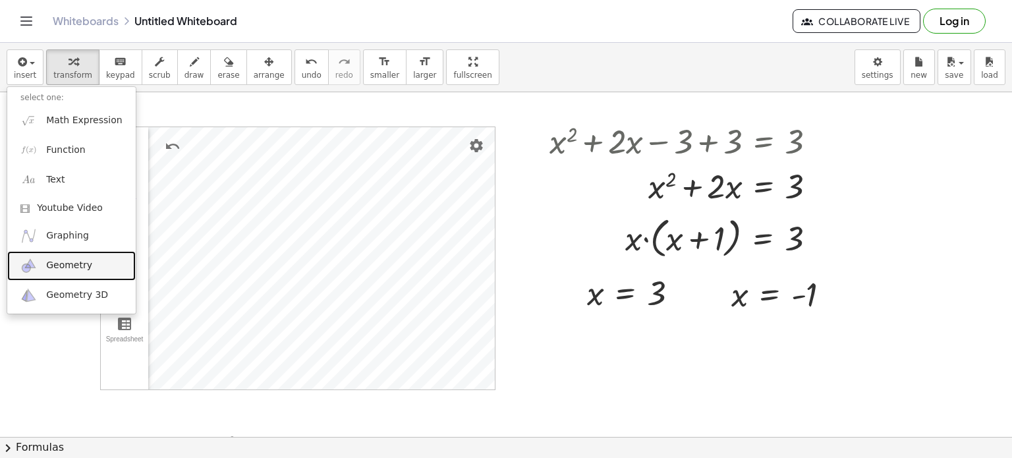
click at [71, 261] on span "Geometry" at bounding box center [69, 265] width 46 height 13
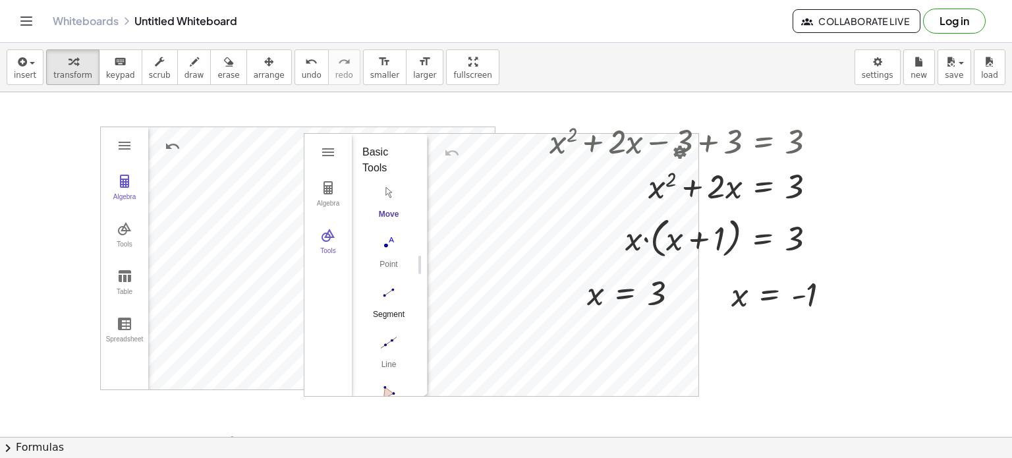
click at [388, 292] on img "Segment. Select two points or positions" at bounding box center [388, 292] width 53 height 21
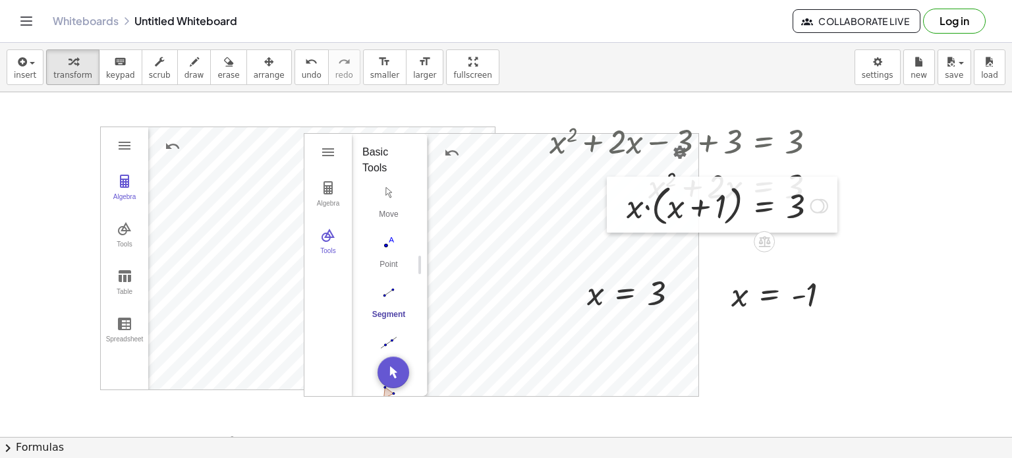
drag, startPoint x: 612, startPoint y: 263, endPoint x: 620, endPoint y: 237, distance: 27.7
click at [620, 233] on div at bounding box center [617, 205] width 20 height 57
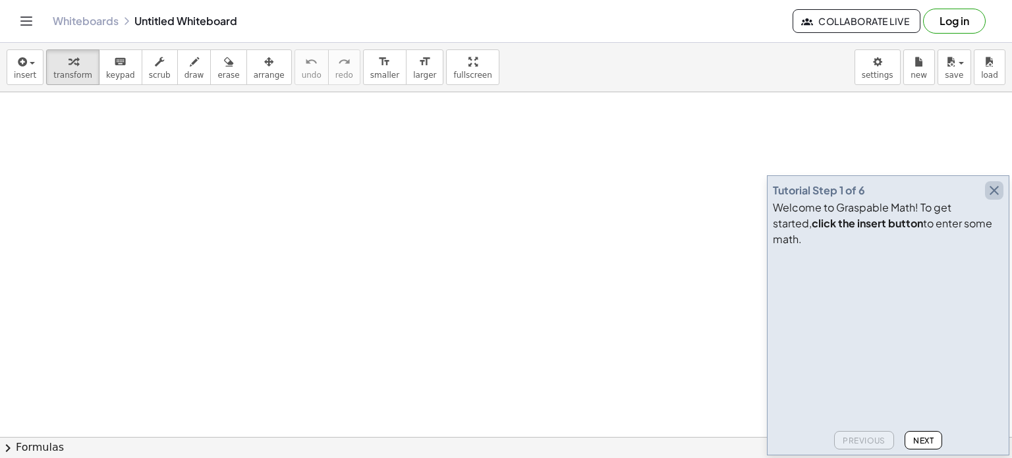
click at [994, 198] on icon "button" at bounding box center [995, 191] width 16 height 16
